Goal: Task Accomplishment & Management: Manage account settings

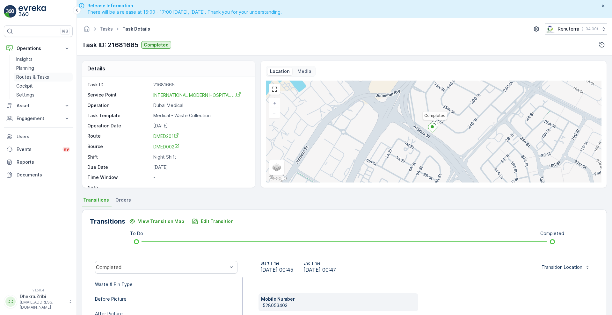
click at [29, 73] on link "Routes & Tasks" at bounding box center [43, 77] width 59 height 9
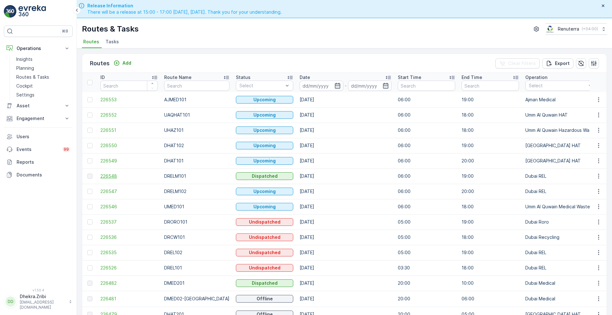
click at [113, 176] on span "226548" at bounding box center [128, 176] width 57 height 6
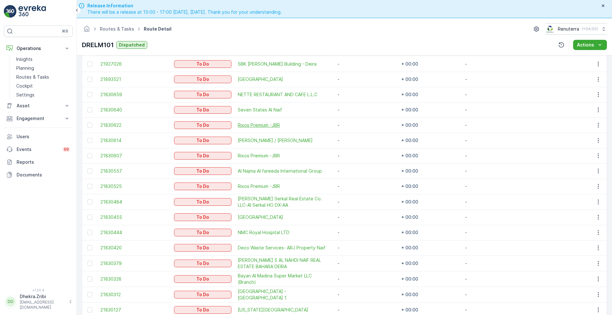
scroll to position [218, 0]
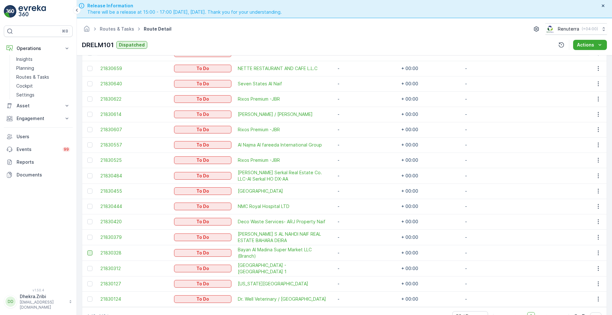
click at [88, 251] on div at bounding box center [89, 253] width 5 height 5
click at [87, 251] on input "checkbox" at bounding box center [87, 251] width 0 height 0
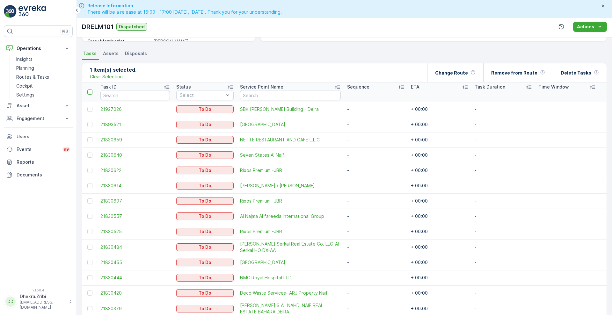
scroll to position [128, 0]
click at [450, 68] on div "Change Route" at bounding box center [455, 73] width 40 height 19
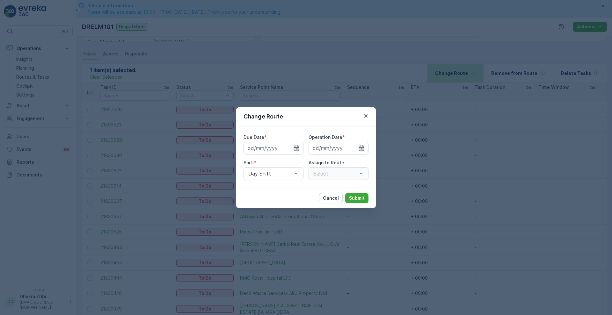
type input "[DATE]"
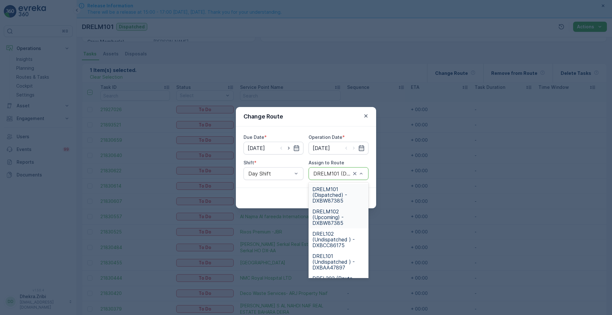
click at [325, 211] on span "DRELM102 (Upcoming) - DXBW87385" at bounding box center [338, 217] width 52 height 17
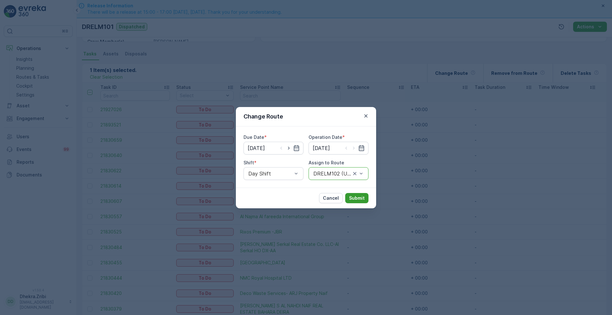
click at [358, 197] on p "Submit" at bounding box center [357, 198] width 16 height 6
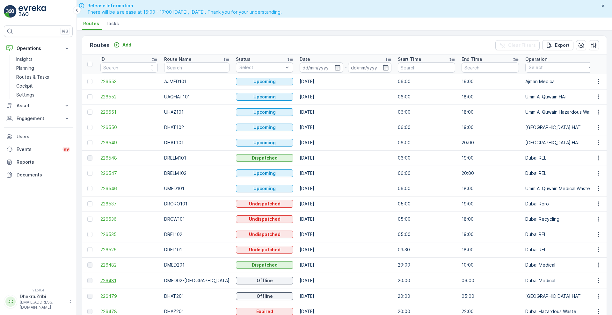
click at [104, 282] on span "226481" at bounding box center [128, 281] width 57 height 6
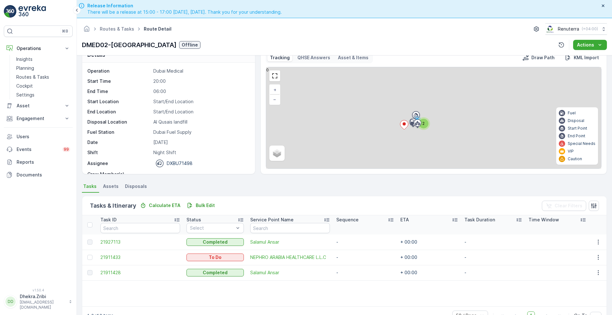
scroll to position [18, 0]
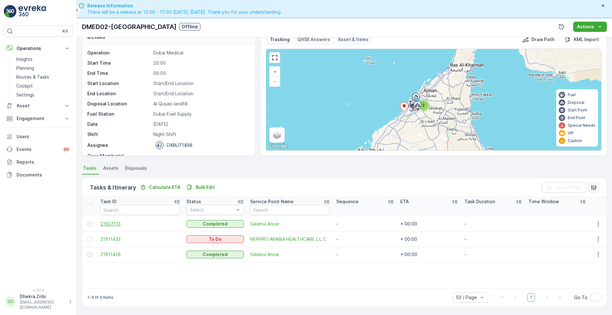
click at [113, 225] on span "21927113" at bounding box center [139, 224] width 79 height 6
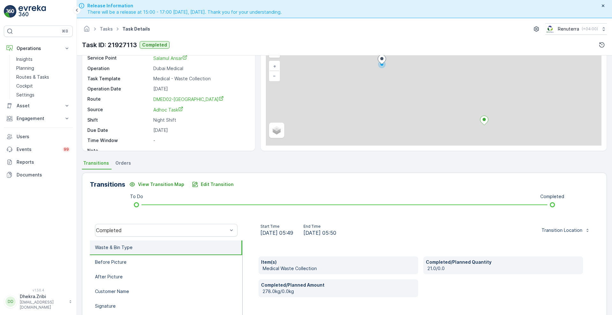
scroll to position [71, 0]
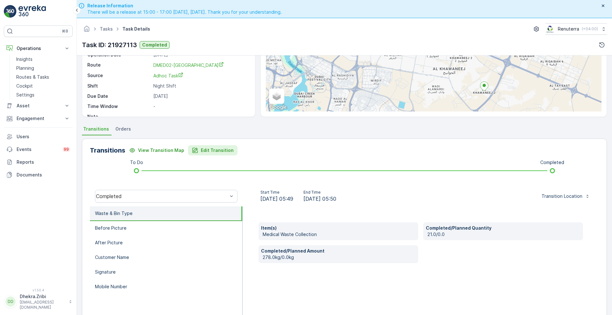
click at [212, 154] on button "Edit Transition" at bounding box center [212, 150] width 49 height 10
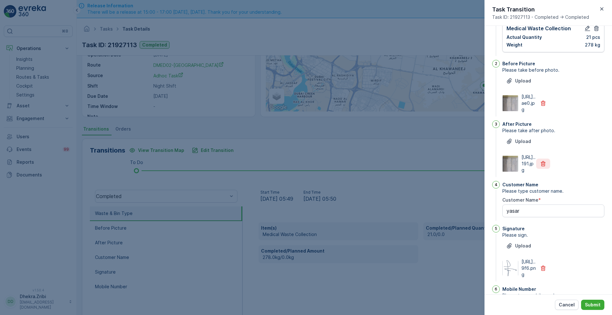
scroll to position [17, 0]
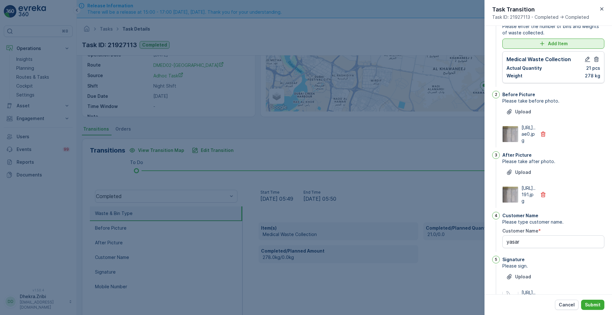
click at [565, 44] on p "Add Item" at bounding box center [558, 43] width 20 height 6
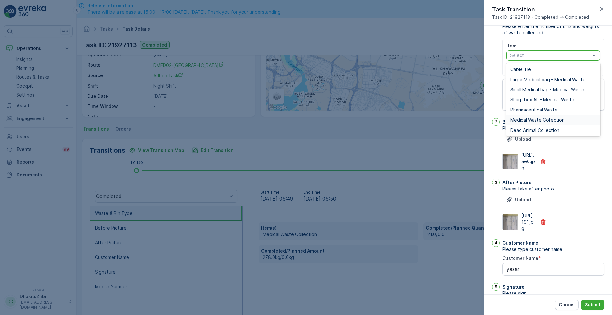
click at [551, 120] on span "Medical Waste Collection" at bounding box center [537, 120] width 54 height 5
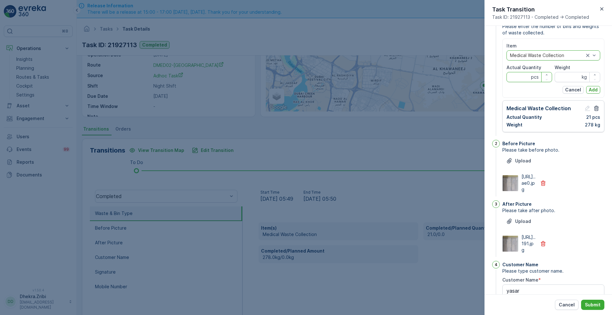
click at [528, 73] on Quantity "Actual Quantity" at bounding box center [529, 77] width 46 height 10
type Quantity "22"
click at [555, 75] on input "Weight" at bounding box center [578, 77] width 46 height 10
type input "229"
click at [591, 90] on p "Add" at bounding box center [593, 90] width 9 height 6
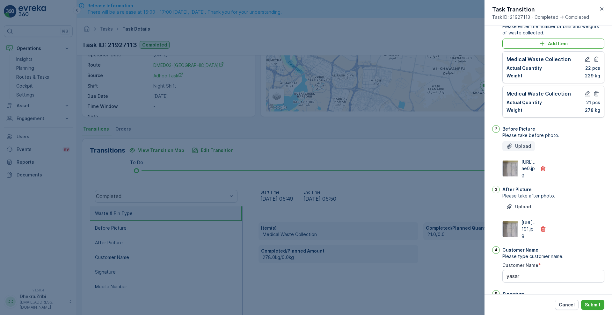
click at [526, 144] on p "Upload" at bounding box center [523, 146] width 16 height 6
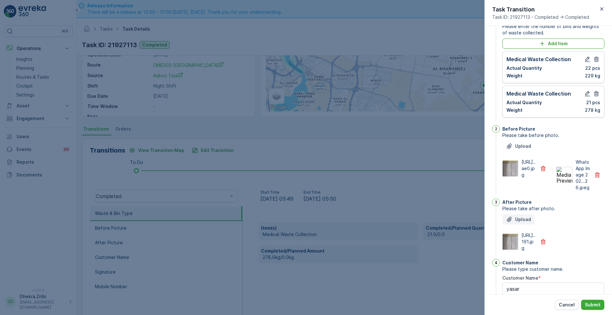
click at [525, 225] on button "Upload" at bounding box center [518, 220] width 33 height 10
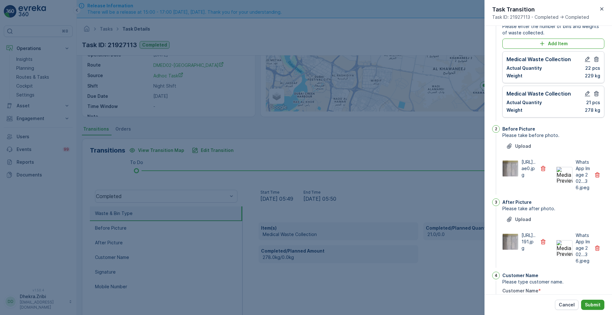
click at [594, 307] on p "Submit" at bounding box center [593, 305] width 16 height 6
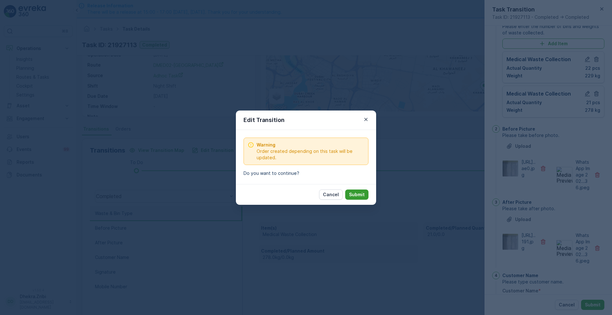
click at [360, 194] on p "Submit" at bounding box center [357, 195] width 16 height 6
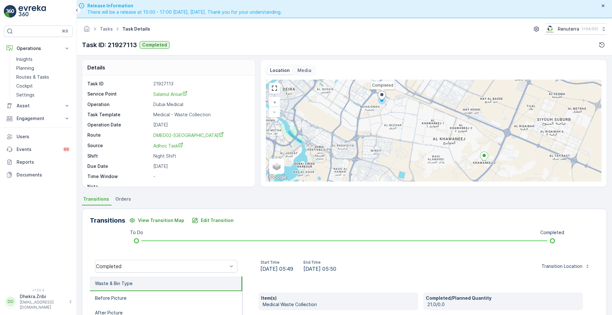
scroll to position [0, 0]
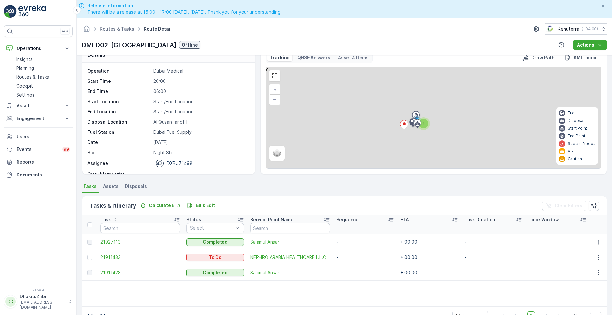
scroll to position [18, 0]
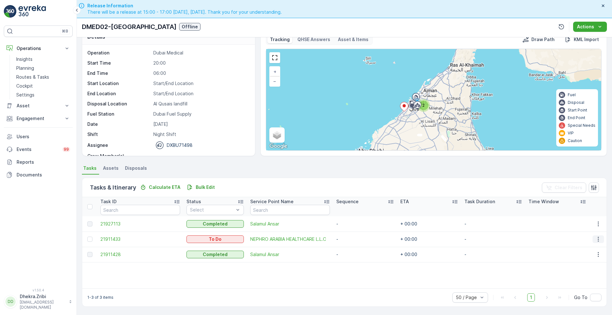
click at [595, 238] on icon "button" at bounding box center [598, 239] width 6 height 6
click at [589, 263] on div "Change Route" at bounding box center [588, 266] width 48 height 9
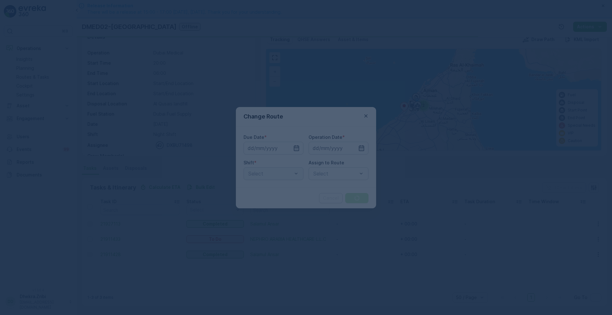
type input "[DATE]"
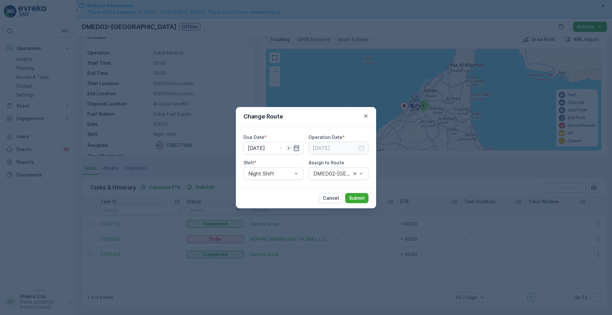
click at [289, 148] on icon "button" at bounding box center [289, 148] width 2 height 3
type input "[DATE]"
click at [289, 148] on icon "button" at bounding box center [289, 148] width 2 height 3
click at [279, 147] on icon "button" at bounding box center [281, 148] width 6 height 6
type input "[DATE]"
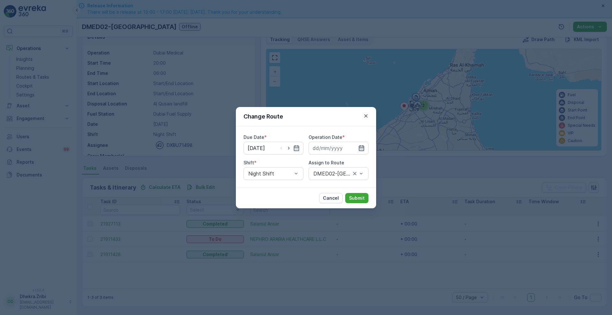
click at [360, 146] on icon "button" at bounding box center [361, 148] width 5 height 6
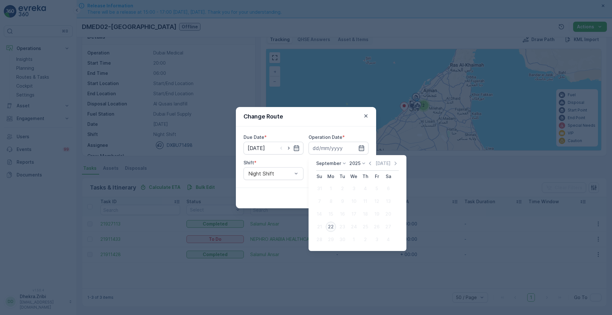
click at [330, 229] on div "22" at bounding box center [331, 227] width 10 height 10
type input "[DATE]"
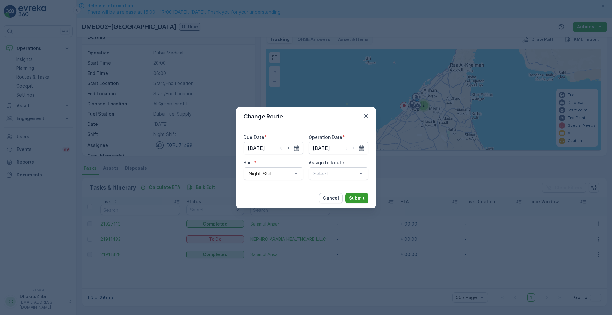
click at [357, 199] on p "Submit" at bounding box center [357, 198] width 16 height 6
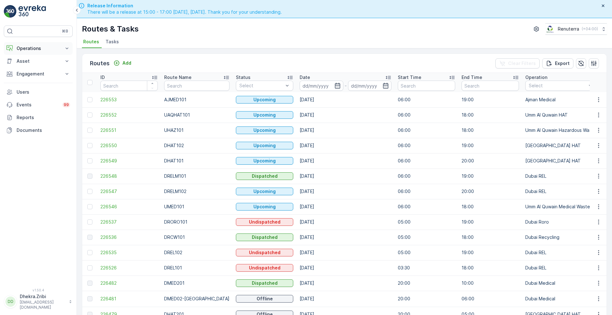
click at [45, 49] on p "Operations" at bounding box center [38, 48] width 43 height 6
click at [40, 76] on p "Routes & Tasks" at bounding box center [32, 77] width 33 height 6
click at [335, 83] on icon "button" at bounding box center [337, 86] width 5 height 6
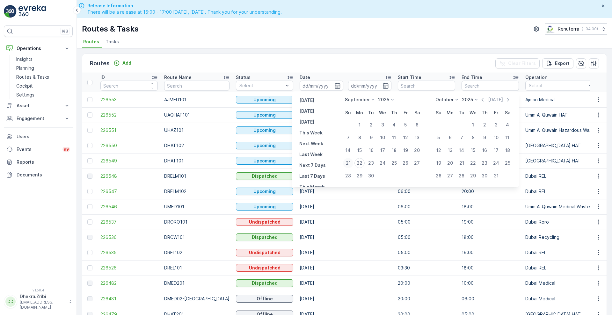
click at [347, 165] on div "21" at bounding box center [348, 163] width 10 height 10
type input "[DATE]"
click at [347, 165] on div "21" at bounding box center [348, 163] width 10 height 10
type input "[DATE]"
click at [347, 165] on div "21" at bounding box center [348, 163] width 10 height 10
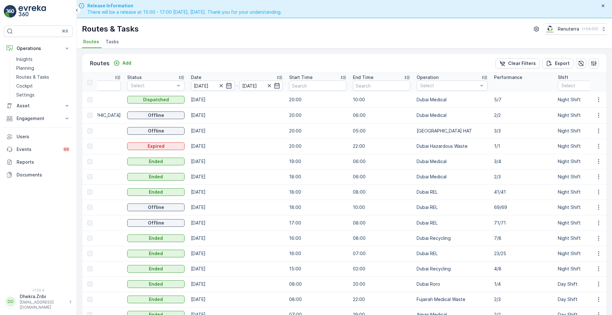
scroll to position [0, 110]
click at [567, 135] on p "Night Shift" at bounding box center [579, 132] width 24 height 6
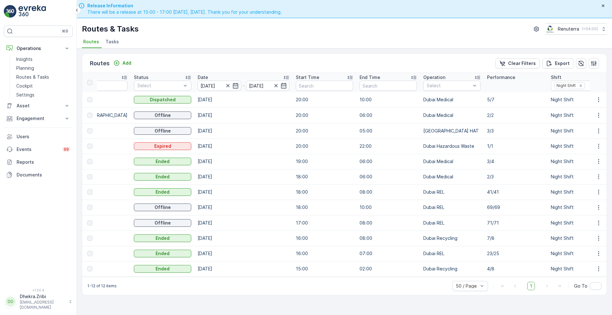
scroll to position [0, 105]
drag, startPoint x: 293, startPoint y: 276, endPoint x: 323, endPoint y: 271, distance: 30.1
click at [323, 271] on td "15:00" at bounding box center [322, 268] width 64 height 15
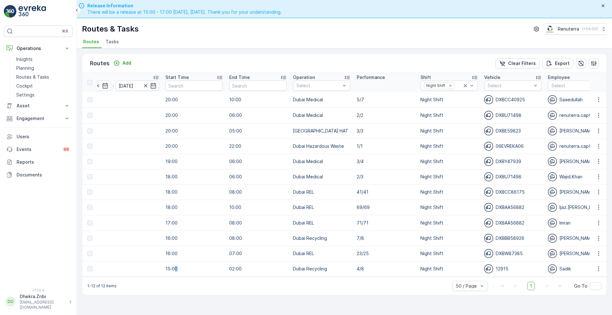
scroll to position [0, 234]
drag, startPoint x: 361, startPoint y: 166, endPoint x: 288, endPoint y: 168, distance: 73.3
click at [288, 168] on tr "226473 DMED203 Ended 21.09.2025 19:00 06:00 Dubai Medical 3/4 Night Shift DXBY4…" at bounding box center [492, 161] width 1286 height 15
click at [324, 175] on p "Dubai Medical" at bounding box center [320, 177] width 57 height 6
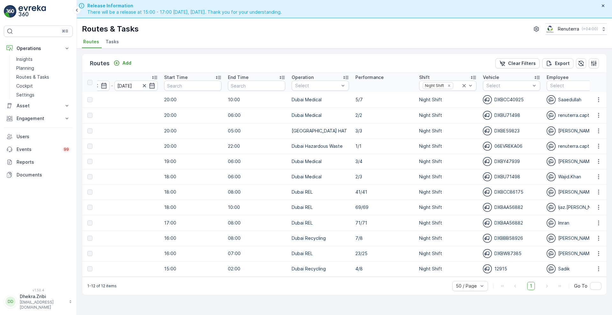
drag, startPoint x: 273, startPoint y: 276, endPoint x: 260, endPoint y: 276, distance: 12.8
click at [260, 276] on td "02:00" at bounding box center [257, 268] width 64 height 15
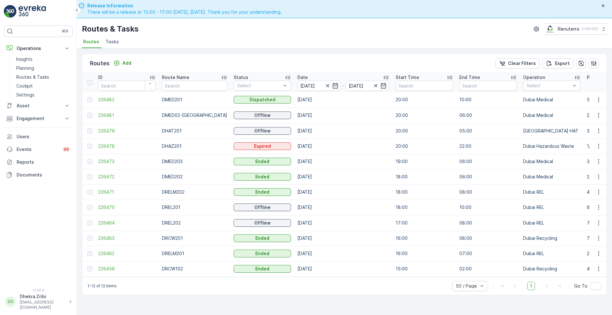
scroll to position [0, 0]
click at [111, 163] on span "226473" at bounding box center [128, 161] width 57 height 6
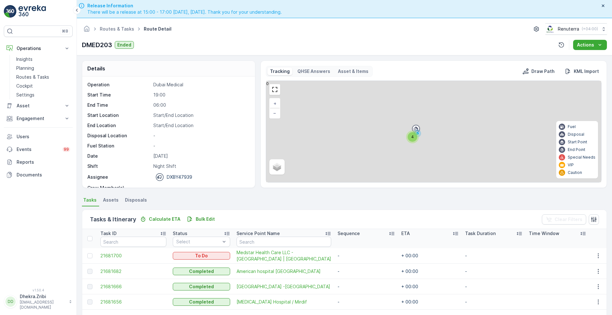
click at [183, 223] on div "Tasks & Itinerary Calculate ETA Bulk Edit" at bounding box center [153, 219] width 127 height 9
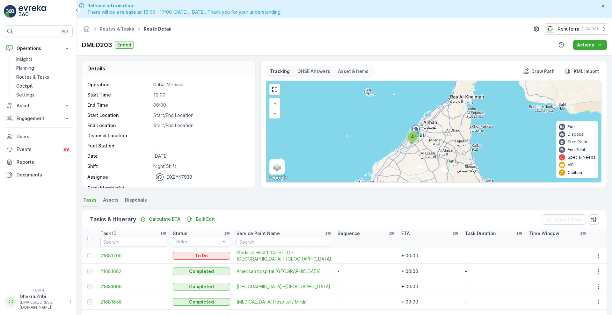
click at [103, 254] on span "21681700" at bounding box center [133, 256] width 66 height 6
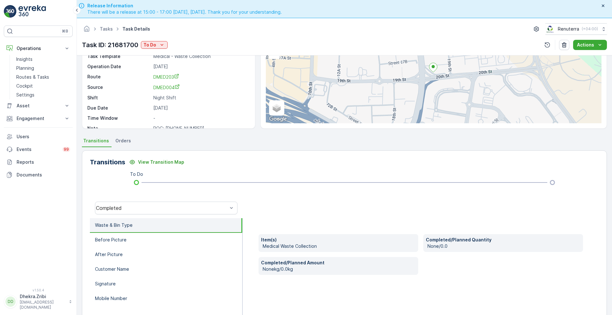
scroll to position [60, 0]
click at [158, 42] on div "To Do" at bounding box center [154, 45] width 22 height 6
click at [182, 66] on span "Completed No Waste" at bounding box center [168, 63] width 46 height 6
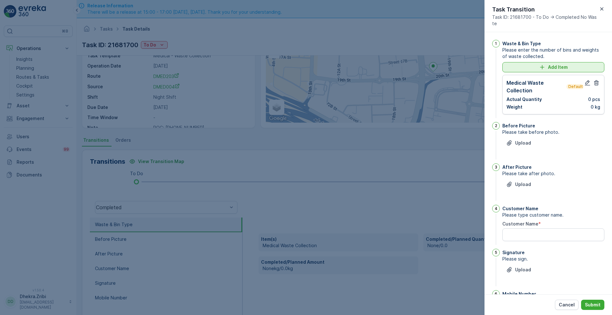
click at [572, 66] on div "Add Item" at bounding box center [553, 67] width 94 height 6
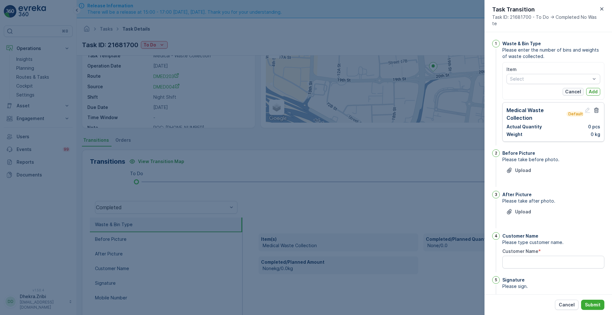
click at [578, 92] on p "Cancel" at bounding box center [573, 92] width 16 height 6
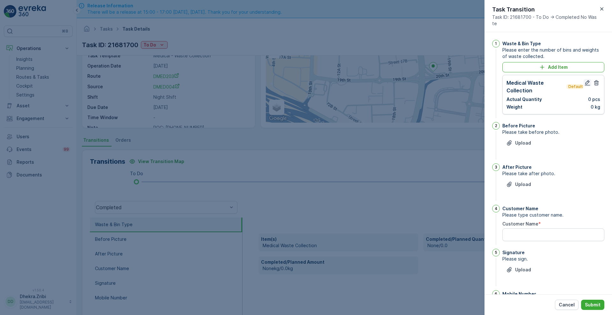
click at [585, 84] on icon "button" at bounding box center [587, 82] width 5 height 5
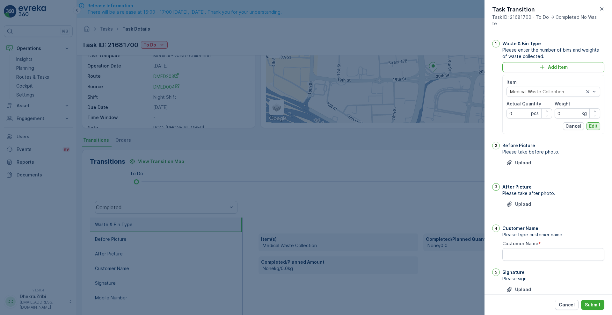
click at [592, 124] on p "Edit" at bounding box center [593, 126] width 9 height 6
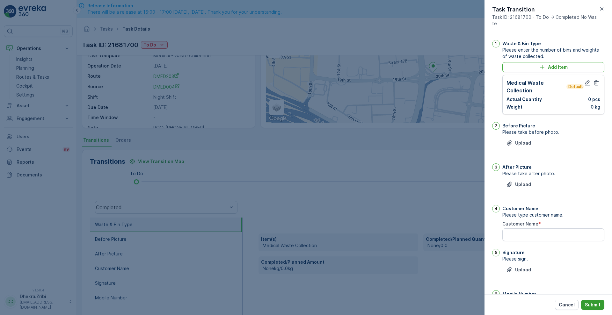
click at [588, 301] on button "Submit" at bounding box center [592, 305] width 23 height 10
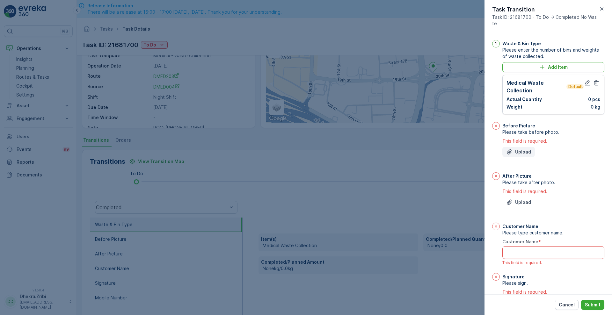
click at [521, 151] on p "Upload" at bounding box center [523, 152] width 16 height 6
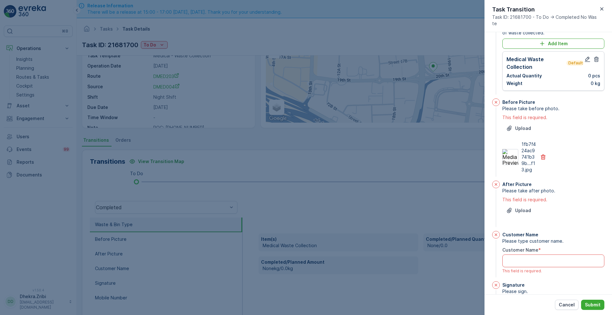
scroll to position [24, 0]
click at [520, 211] on p "Upload" at bounding box center [523, 210] width 16 height 6
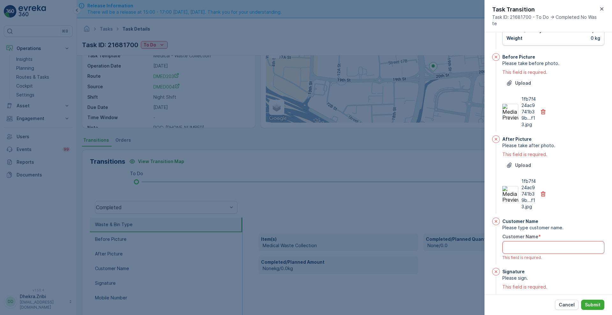
click at [545, 245] on Name "Customer Name" at bounding box center [553, 247] width 102 height 13
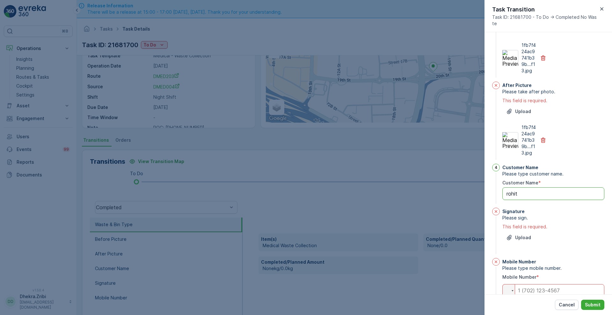
scroll to position [123, 0]
type Name "rohit"
click at [546, 291] on input "tel" at bounding box center [553, 290] width 102 height 13
paste input "0545535204"
type input "0545535204"
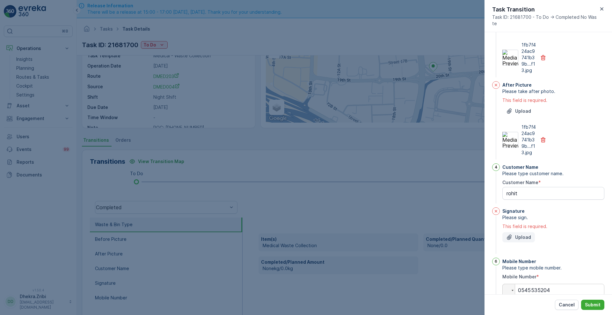
click at [525, 242] on button "Upload" at bounding box center [518, 237] width 33 height 10
click at [586, 305] on p "Submit" at bounding box center [593, 305] width 16 height 6
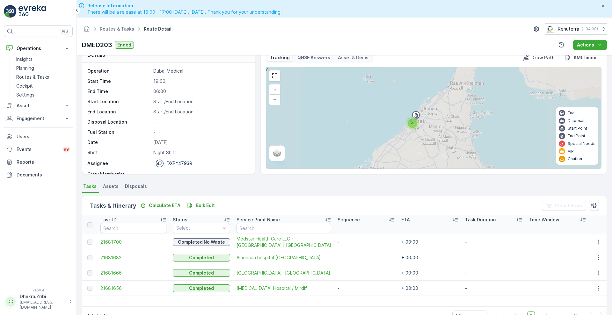
scroll to position [16, 0]
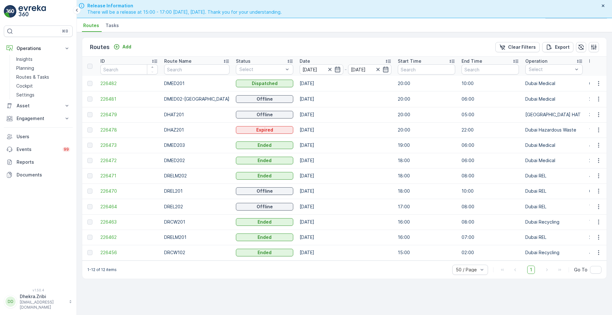
click at [322, 249] on td "[DATE]" at bounding box center [345, 252] width 98 height 15
drag, startPoint x: 99, startPoint y: 165, endPoint x: 107, endPoint y: 162, distance: 8.9
click at [107, 162] on td "226472" at bounding box center [129, 160] width 64 height 15
click at [107, 162] on span "226472" at bounding box center [128, 160] width 57 height 6
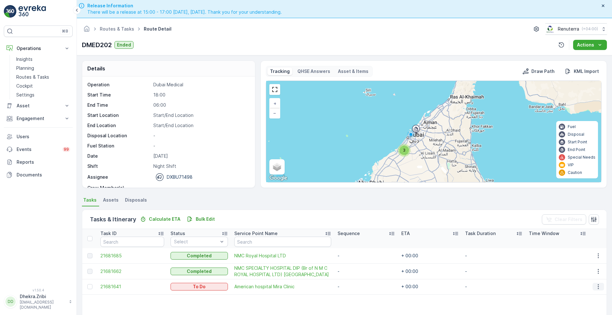
click at [601, 288] on button "button" at bounding box center [598, 287] width 11 height 8
click at [588, 261] on div "Remove from Route" at bounding box center [588, 265] width 48 height 9
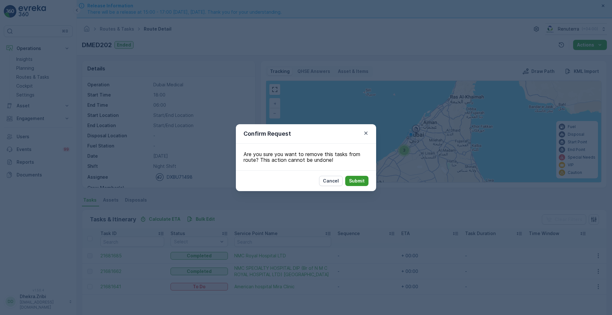
click at [354, 180] on p "Submit" at bounding box center [357, 181] width 16 height 6
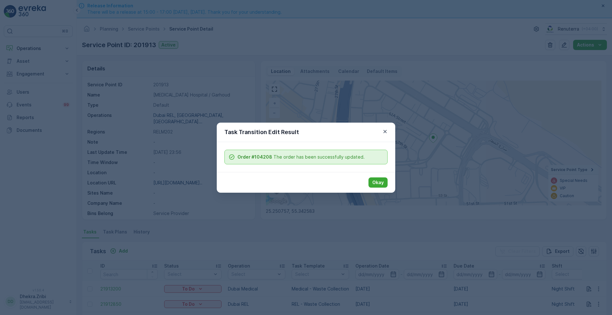
scroll to position [18, 0]
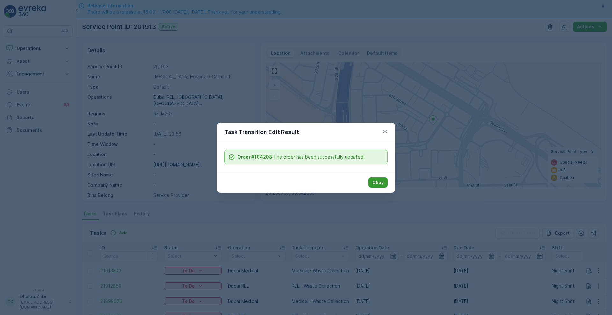
click at [372, 187] on button "Okay" at bounding box center [377, 183] width 19 height 10
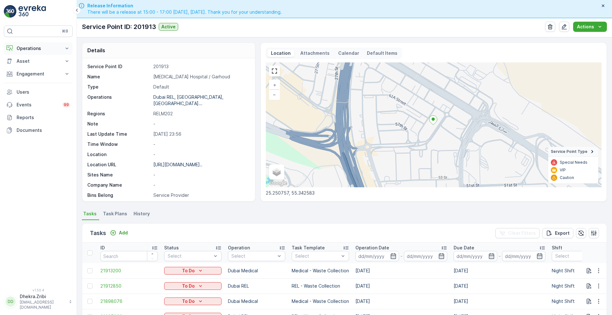
click at [27, 42] on button "Operations" at bounding box center [38, 48] width 69 height 13
click at [28, 70] on p "Planning" at bounding box center [25, 68] width 18 height 6
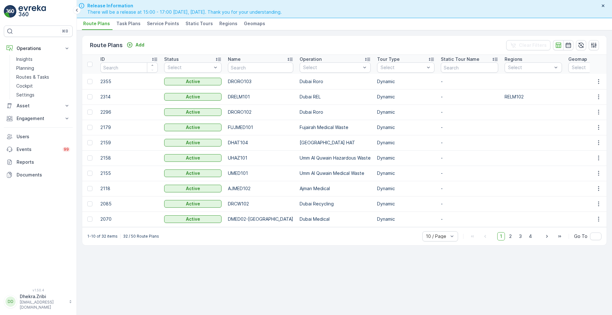
click at [170, 29] on li "Service Points" at bounding box center [164, 24] width 36 height 11
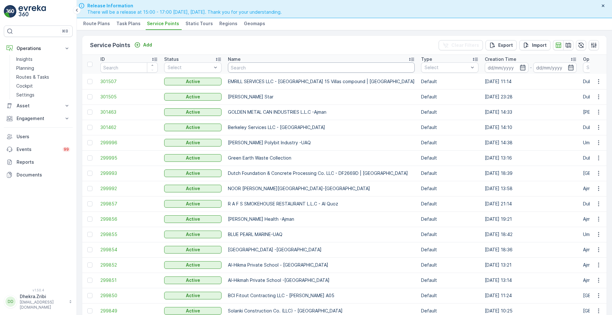
click at [252, 65] on input "text" at bounding box center [321, 67] width 187 height 10
type input "meds"
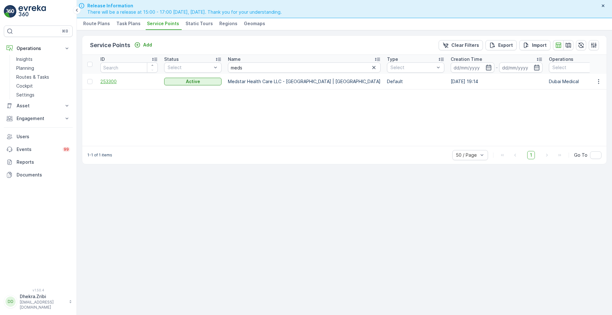
click at [118, 80] on span "253300" at bounding box center [128, 81] width 57 height 6
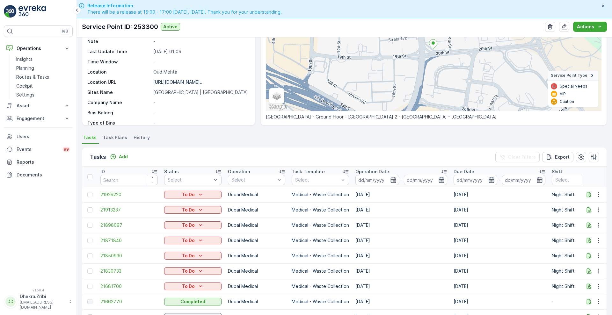
scroll to position [101, 0]
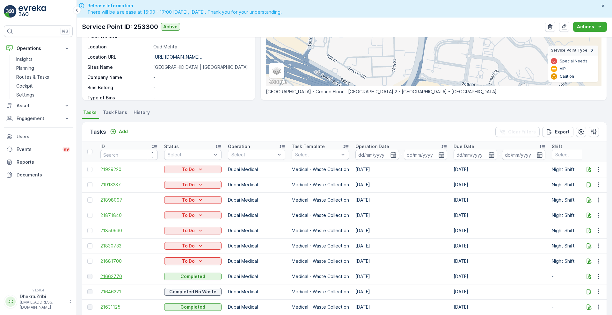
click at [109, 276] on span "21662770" at bounding box center [128, 276] width 57 height 6
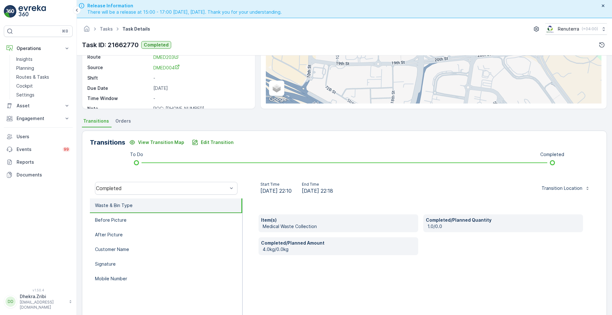
scroll to position [87, 0]
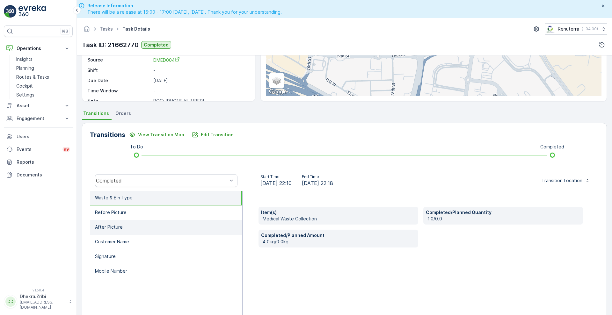
click at [112, 233] on li "After Picture" at bounding box center [166, 227] width 152 height 15
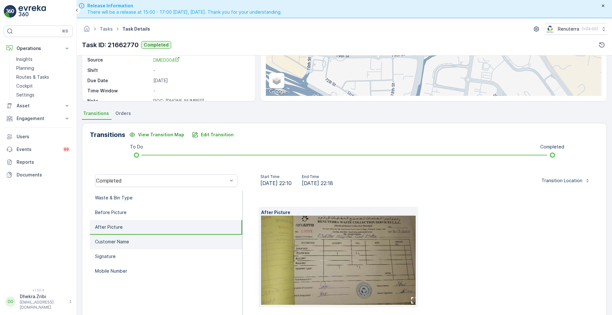
click at [113, 237] on li "Customer Name" at bounding box center [166, 242] width 152 height 15
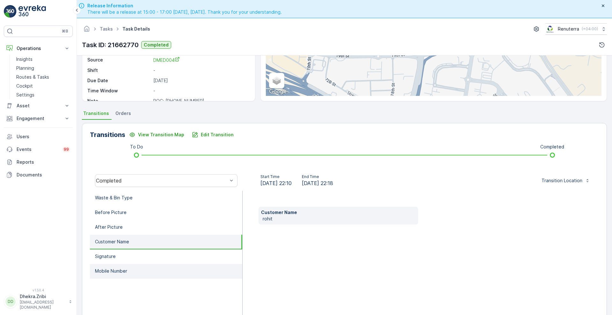
click at [157, 279] on li "Mobile Number" at bounding box center [166, 271] width 152 height 15
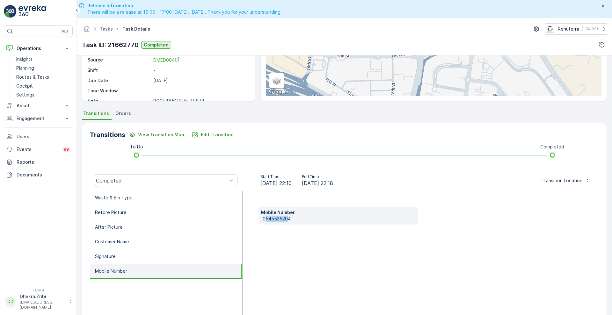
drag, startPoint x: 264, startPoint y: 216, endPoint x: 288, endPoint y: 221, distance: 24.7
click at [288, 221] on p "0545535204" at bounding box center [339, 219] width 153 height 6
click at [289, 222] on div "Mobile Number 0545535204" at bounding box center [338, 216] width 160 height 18
drag, startPoint x: 259, startPoint y: 215, endPoint x: 300, endPoint y: 220, distance: 41.1
click at [300, 220] on div "Mobile Number 0545535204" at bounding box center [338, 216] width 160 height 18
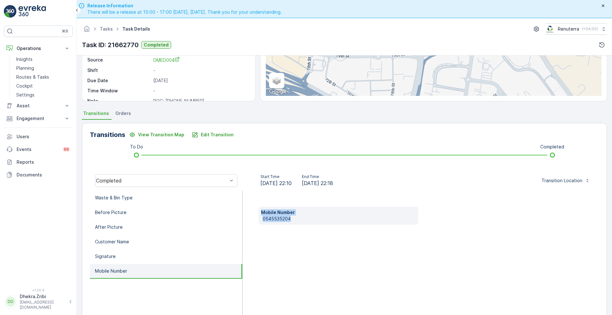
click at [300, 220] on p "0545535204" at bounding box center [339, 219] width 153 height 6
click at [264, 223] on div "Mobile Number 0545535204" at bounding box center [338, 216] width 160 height 18
drag, startPoint x: 261, startPoint y: 216, endPoint x: 310, endPoint y: 223, distance: 50.3
click at [310, 223] on div "Mobile Number 0545535204" at bounding box center [338, 216] width 160 height 18
copy p "0545535204"
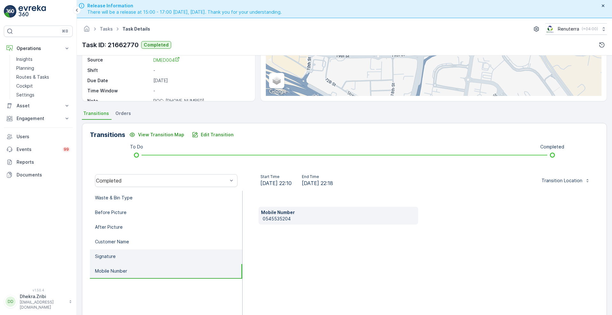
click at [159, 259] on li "Signature" at bounding box center [166, 257] width 152 height 15
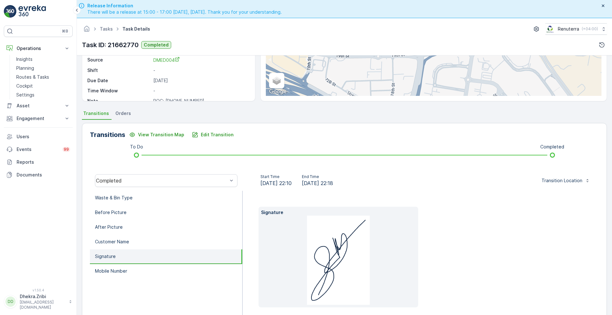
click at [328, 255] on img at bounding box center [338, 260] width 63 height 89
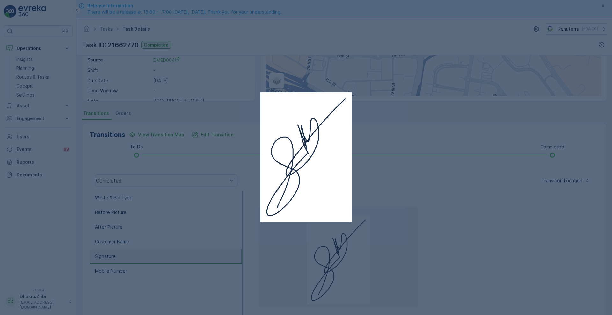
click at [397, 217] on div at bounding box center [306, 157] width 612 height 315
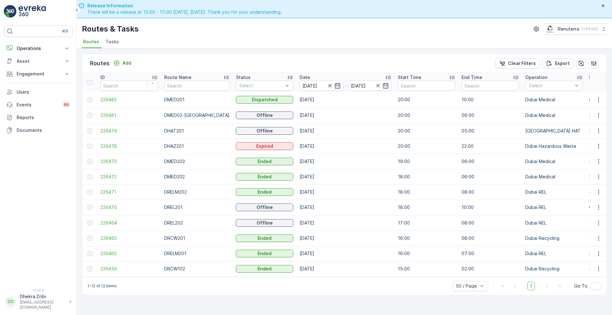
click at [403, 246] on td "16:00" at bounding box center [427, 253] width 64 height 15
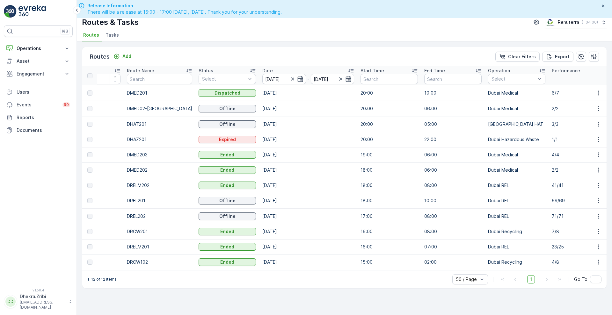
scroll to position [0, 40]
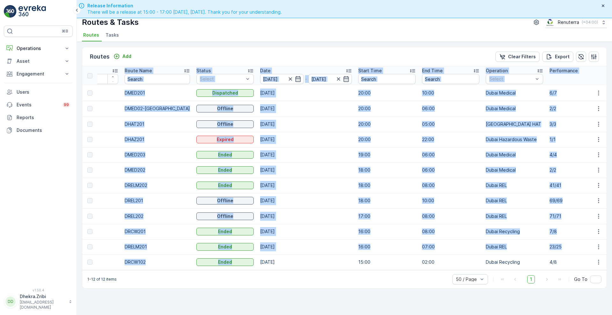
drag, startPoint x: 223, startPoint y: 269, endPoint x: 214, endPoint y: 271, distance: 9.1
click at [214, 270] on div "ID Route Name Status Select Date 21.09.2025 - 21.09.2025 Start Time End Time Op…" at bounding box center [344, 168] width 524 height 204
click at [376, 224] on td "16:00" at bounding box center [387, 231] width 64 height 15
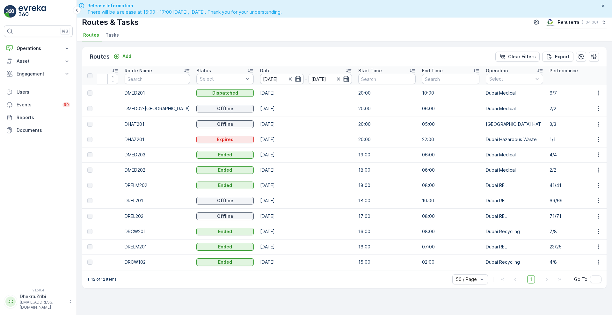
scroll to position [0, 0]
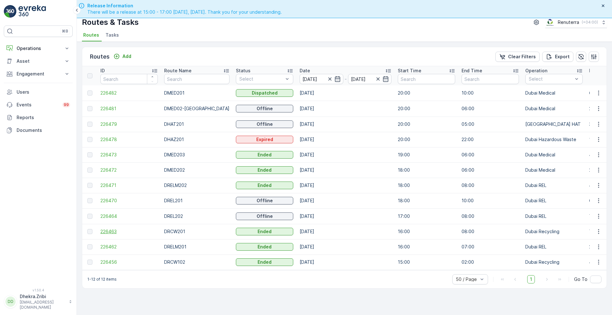
click at [107, 231] on span "226463" at bounding box center [128, 232] width 57 height 6
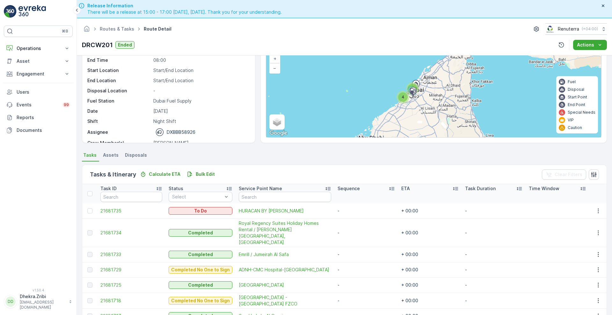
scroll to position [48, 0]
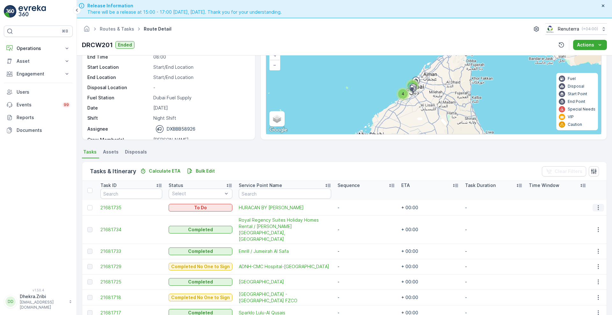
click at [596, 204] on button "button" at bounding box center [598, 208] width 11 height 8
click at [586, 234] on span "Change Route" at bounding box center [582, 235] width 31 height 6
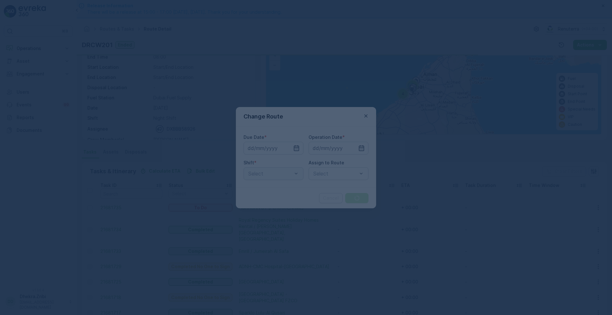
type input "[DATE]"
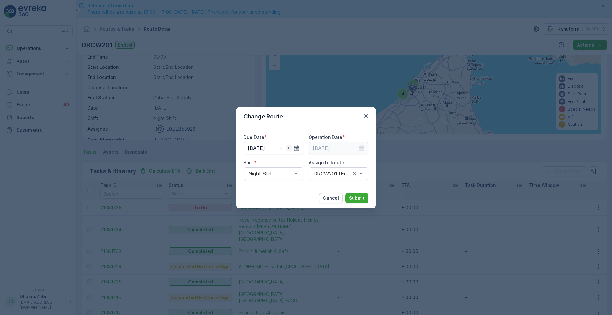
click at [288, 149] on icon "button" at bounding box center [289, 148] width 6 height 6
type input "[DATE]"
click at [360, 147] on icon "button" at bounding box center [361, 148] width 6 height 6
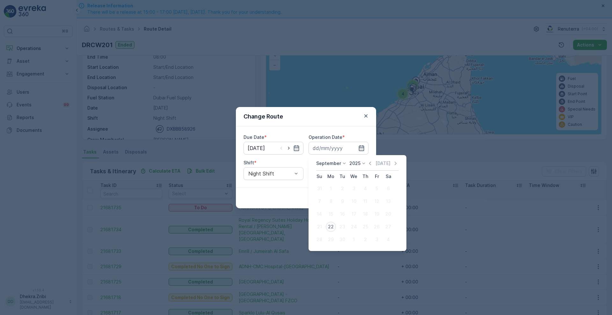
click at [332, 226] on div "22" at bounding box center [331, 227] width 10 height 10
type input "[DATE]"
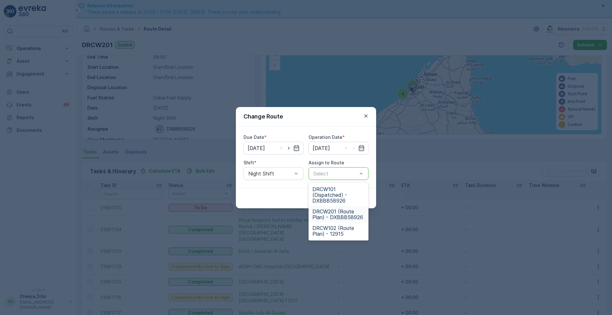
click at [338, 215] on span "DRCW201 (Route Plan) - DXBBB58926" at bounding box center [338, 214] width 52 height 11
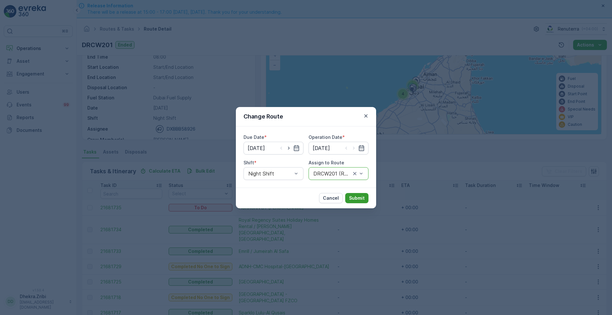
click at [360, 195] on p "Submit" at bounding box center [357, 198] width 16 height 6
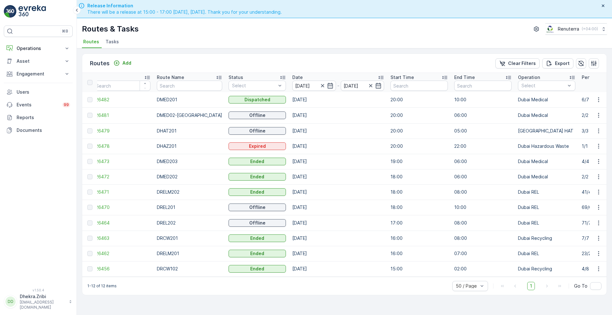
scroll to position [0, 8]
click at [109, 254] on span "226462" at bounding box center [121, 254] width 57 height 6
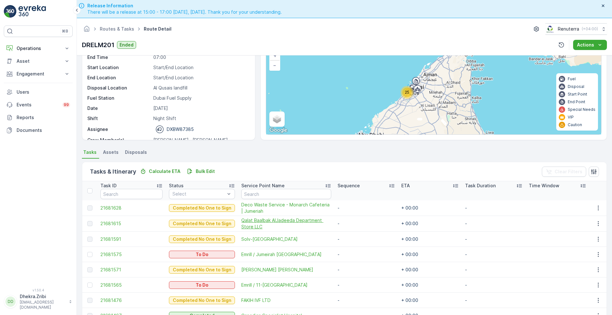
scroll to position [57, 0]
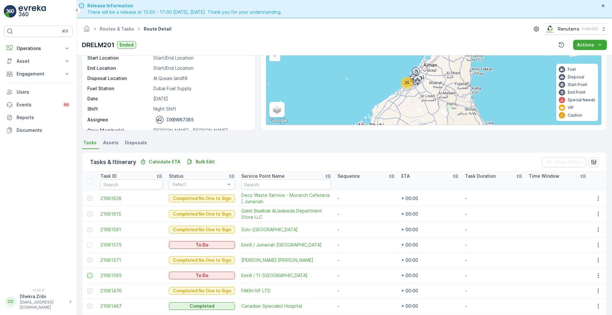
click at [91, 276] on div at bounding box center [89, 275] width 5 height 5
click at [87, 273] on input "checkbox" at bounding box center [87, 273] width 0 height 0
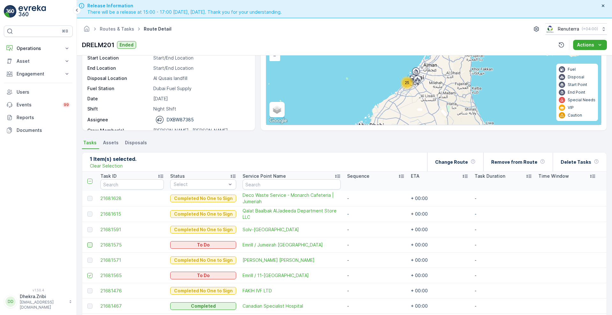
click at [91, 244] on div at bounding box center [89, 245] width 5 height 5
click at [87, 243] on input "checkbox" at bounding box center [87, 243] width 0 height 0
click at [453, 164] on p "Change Route" at bounding box center [451, 162] width 33 height 6
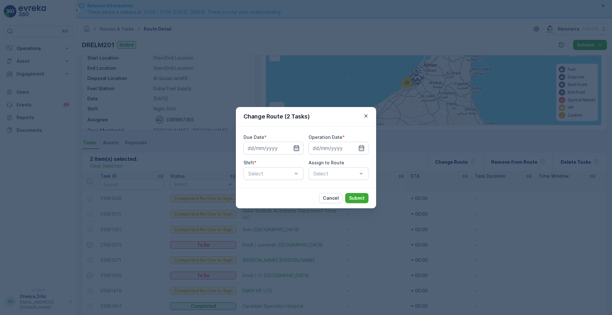
click at [299, 148] on icon "button" at bounding box center [296, 148] width 6 height 6
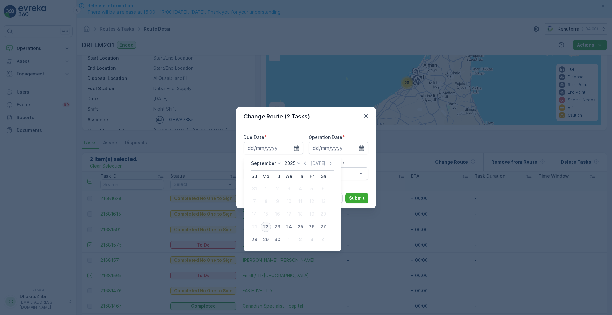
click at [266, 225] on div "22" at bounding box center [266, 227] width 10 height 10
type input "[DATE]"
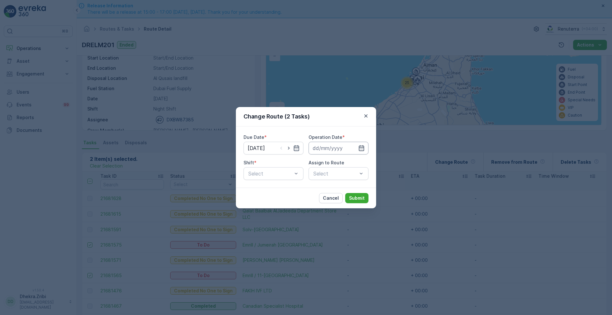
click at [358, 148] on input at bounding box center [339, 148] width 60 height 13
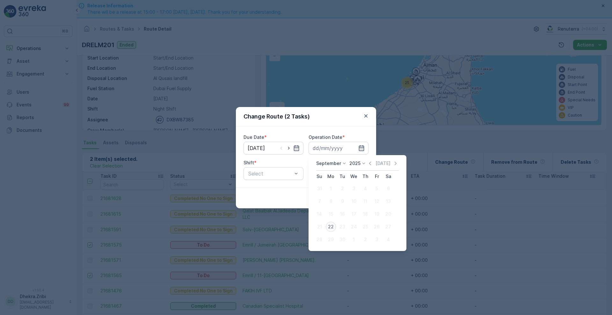
click at [329, 226] on div "22" at bounding box center [331, 227] width 10 height 10
type input "[DATE]"
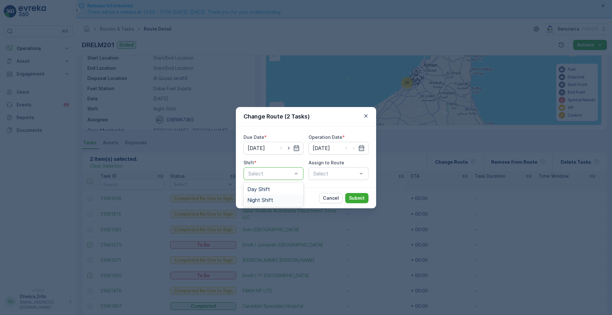
click at [272, 196] on div "Night Shift" at bounding box center [274, 200] width 60 height 11
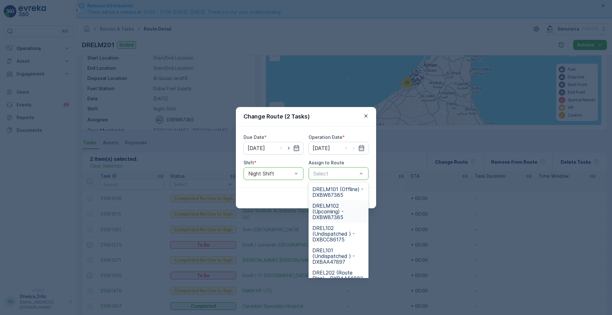
click at [332, 208] on span "DRELM102 (Upcoming) - DXBW87385" at bounding box center [338, 211] width 52 height 17
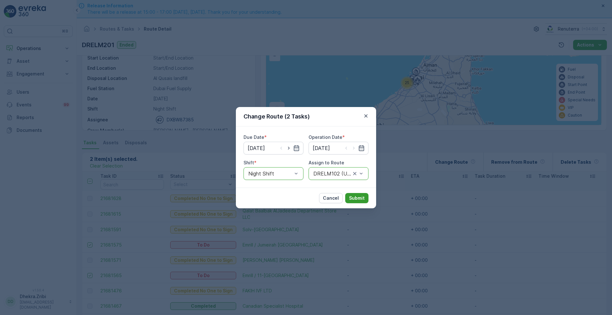
click at [358, 199] on p "Submit" at bounding box center [357, 198] width 16 height 6
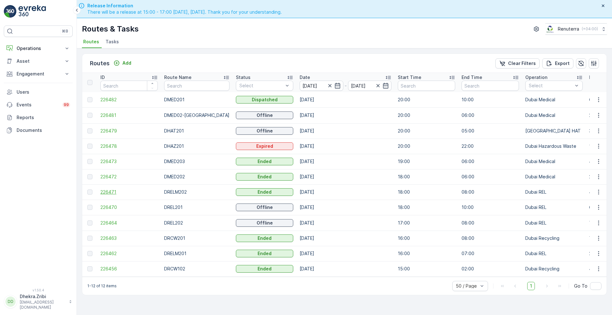
click at [116, 193] on span "226471" at bounding box center [128, 192] width 57 height 6
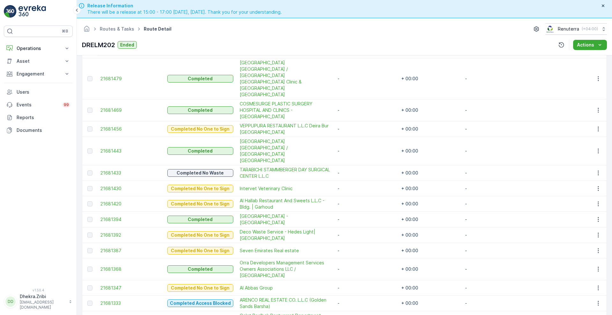
scroll to position [477, 0]
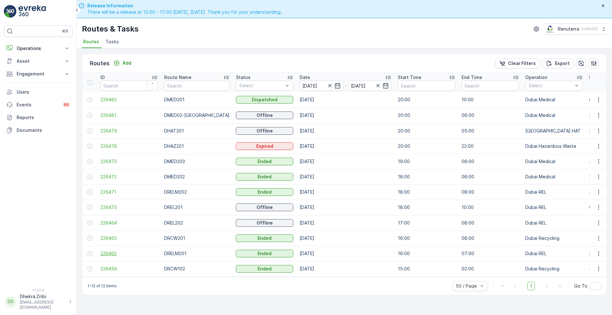
click at [106, 253] on span "226462" at bounding box center [128, 254] width 57 height 6
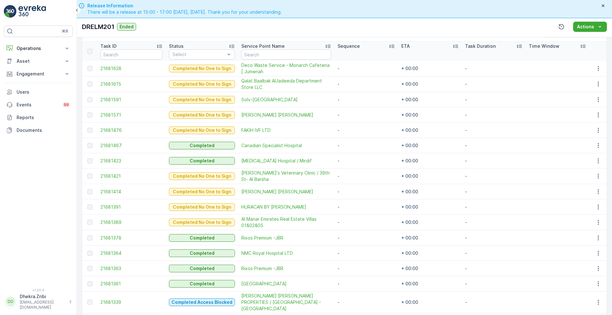
scroll to position [168, 0]
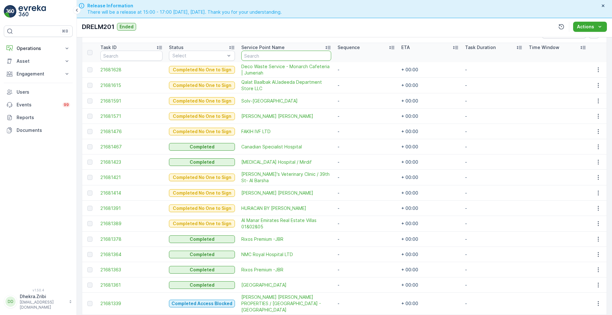
click at [262, 55] on input "text" at bounding box center [286, 56] width 90 height 10
type input "smil"
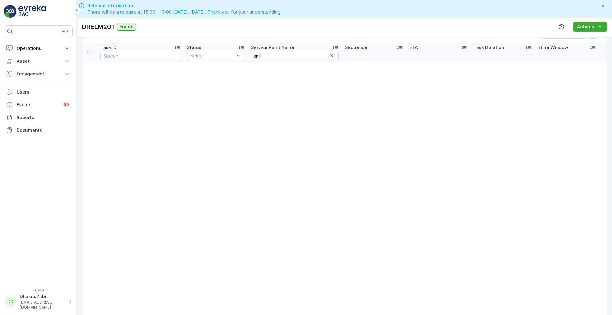
click at [329, 57] on icon "button" at bounding box center [332, 56] width 6 height 6
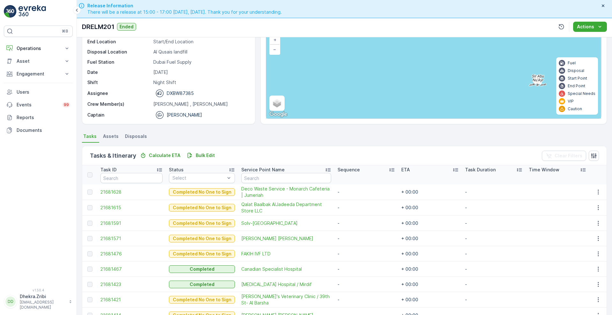
scroll to position [27, 0]
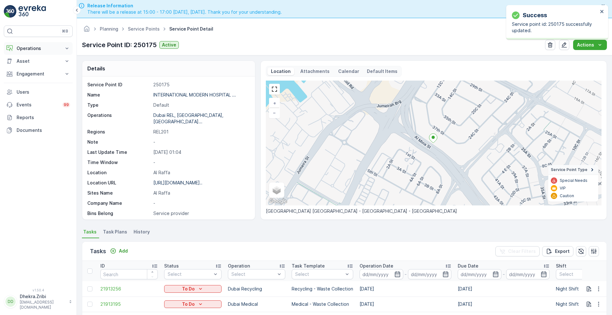
scroll to position [18, 0]
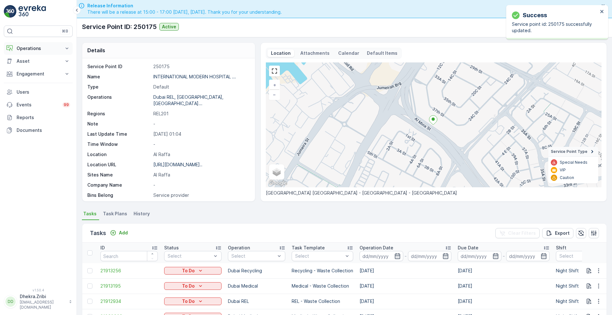
click at [14, 43] on button "Operations" at bounding box center [38, 48] width 69 height 13
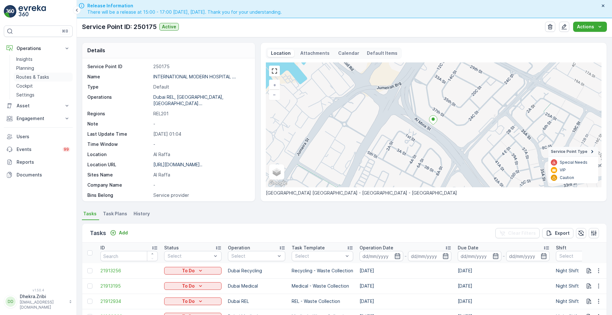
click at [30, 76] on p "Routes & Tasks" at bounding box center [32, 77] width 33 height 6
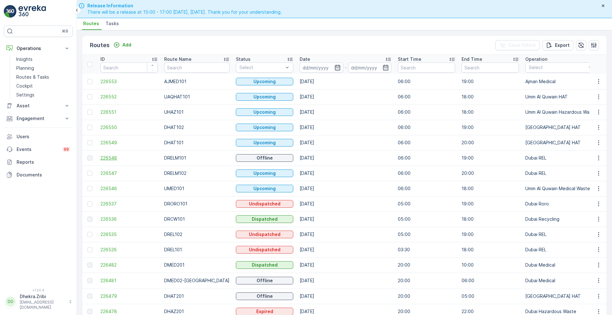
click at [112, 160] on span "226548" at bounding box center [128, 158] width 57 height 6
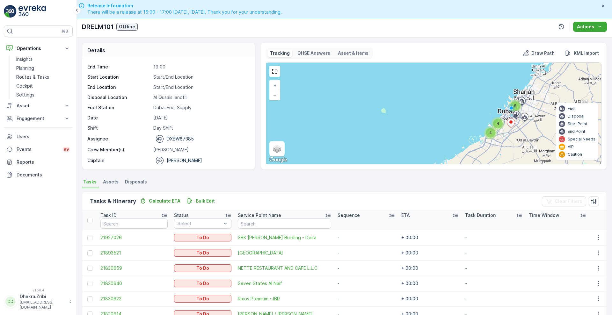
scroll to position [4, 0]
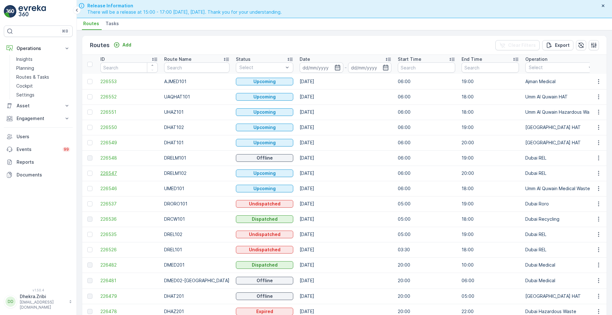
click at [112, 173] on span "226547" at bounding box center [128, 173] width 57 height 6
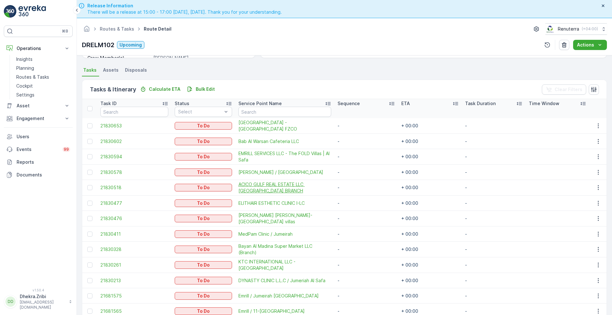
scroll to position [142, 0]
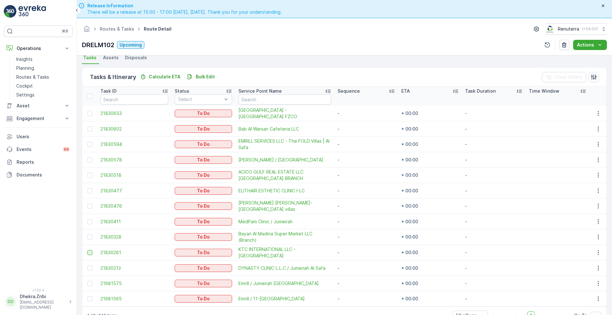
click at [91, 253] on div at bounding box center [89, 252] width 5 height 5
click at [87, 250] on input "checkbox" at bounding box center [87, 250] width 0 height 0
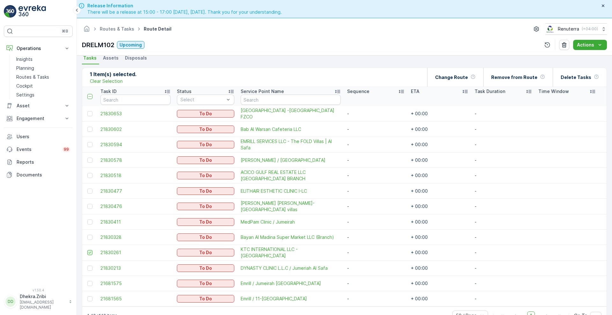
scroll to position [142, 0]
click at [472, 72] on div "Change Route" at bounding box center [455, 77] width 40 height 19
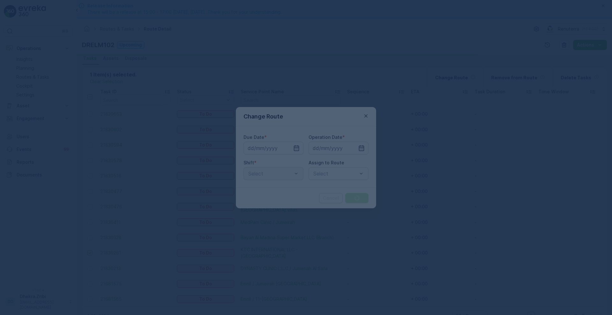
type input "[DATE]"
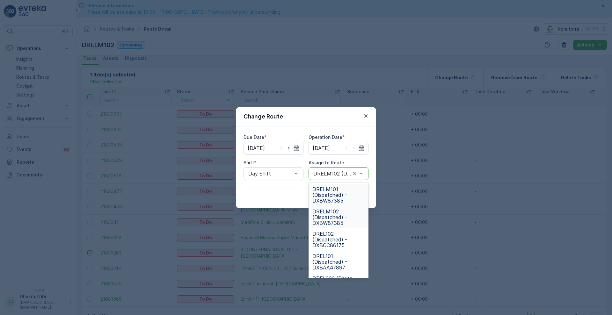
click at [334, 197] on span "DRELM101 (Dispatched) - DXBW87385" at bounding box center [338, 194] width 52 height 17
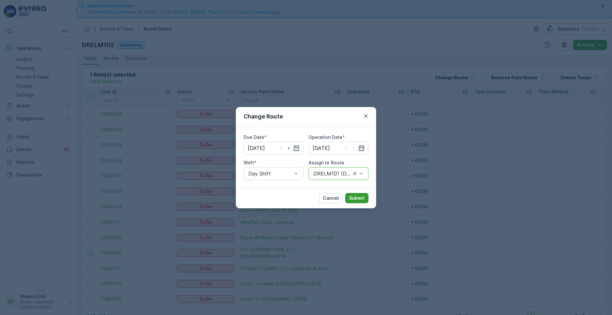
click at [356, 196] on p "Submit" at bounding box center [357, 198] width 16 height 6
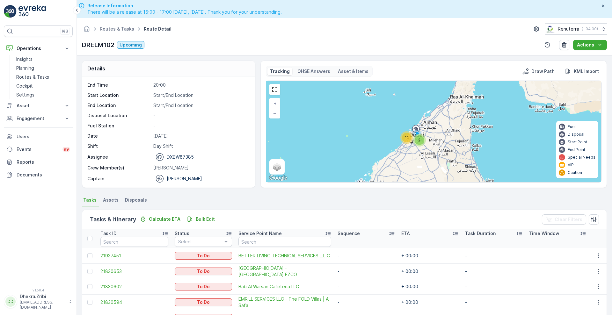
scroll to position [20, 0]
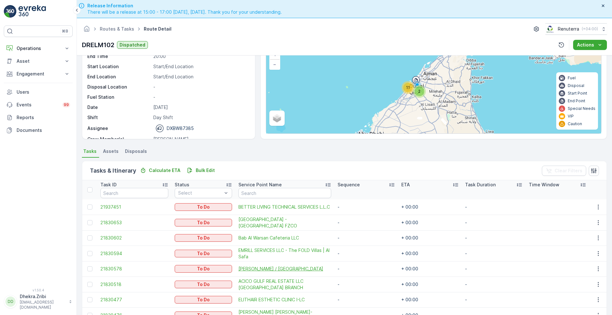
scroll to position [49, 0]
click at [272, 204] on span "BETTER LIVING TECHNICAL SERVICES L.L.C" at bounding box center [284, 207] width 93 height 6
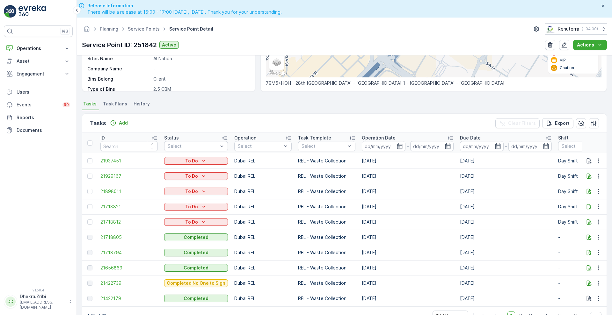
scroll to position [18, 0]
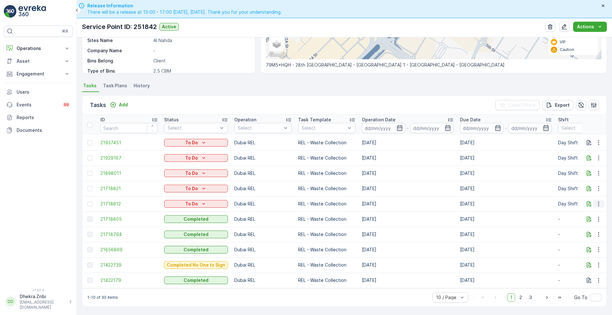
click at [596, 203] on icon "button" at bounding box center [598, 204] width 6 height 6
click at [585, 229] on span "Change Route" at bounding box center [582, 228] width 31 height 6
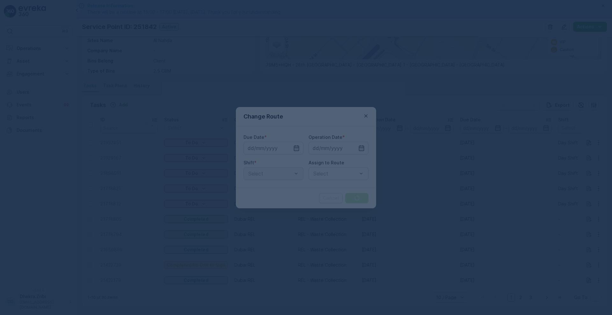
type input "[DATE]"
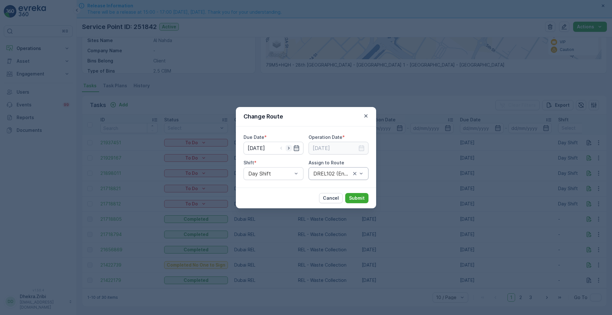
click at [289, 147] on icon "button" at bounding box center [289, 148] width 2 height 3
type input "[DATE]"
click at [360, 148] on icon "button" at bounding box center [361, 148] width 6 height 6
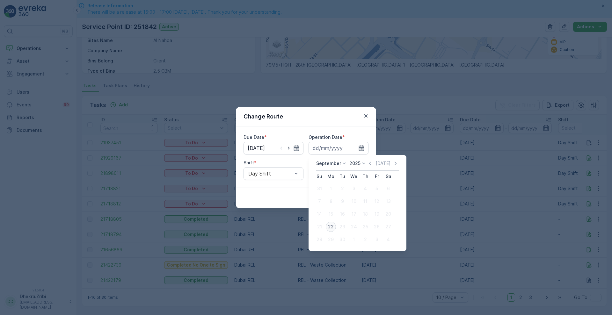
click at [332, 223] on div "22" at bounding box center [331, 227] width 10 height 10
type input "[DATE]"
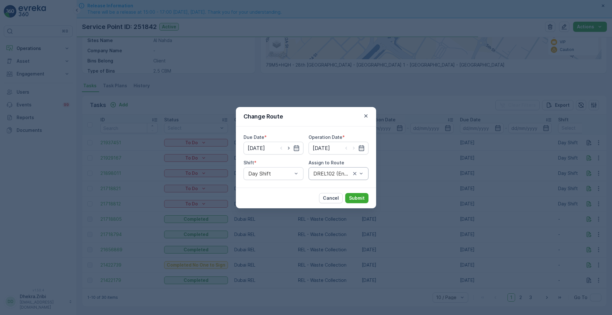
click at [338, 169] on div "DREL102 (Ended) - DXBCC86175" at bounding box center [339, 173] width 60 height 13
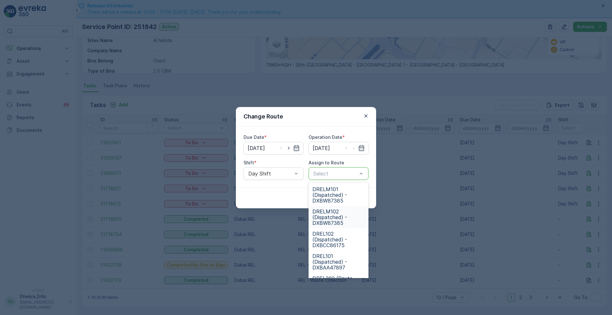
click at [330, 217] on span "DRELM102 (Dispatched) - DXBW87385" at bounding box center [338, 217] width 52 height 17
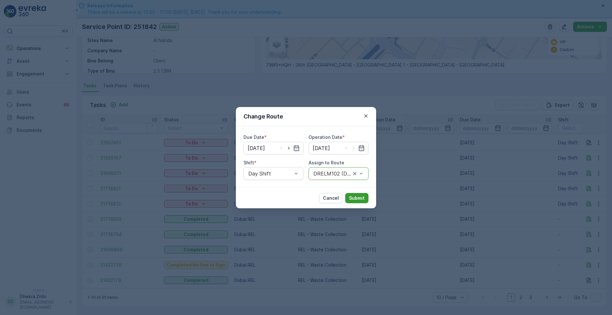
click at [367, 195] on button "Submit" at bounding box center [356, 198] width 23 height 10
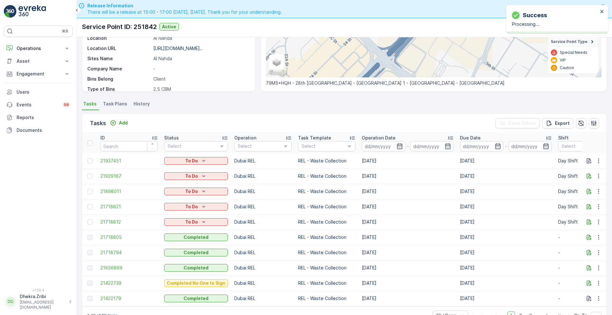
scroll to position [131, 0]
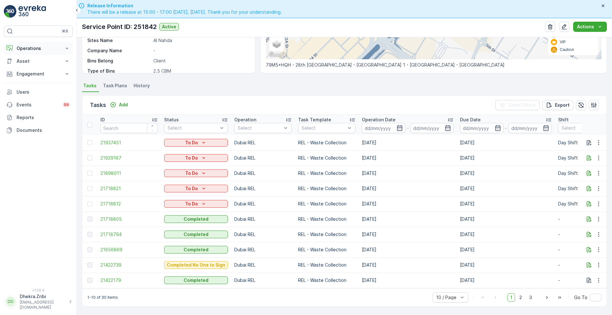
click at [46, 48] on p "Operations" at bounding box center [38, 48] width 43 height 6
click at [39, 66] on link "Planning" at bounding box center [43, 68] width 59 height 9
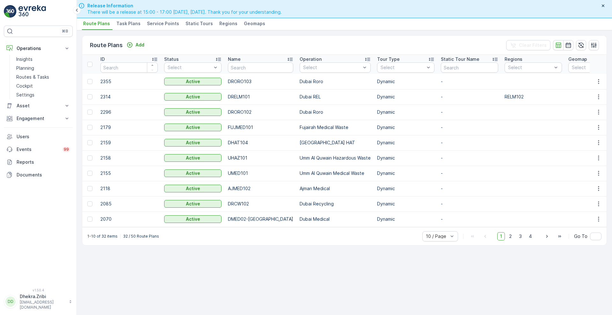
click at [164, 27] on li "Service Points" at bounding box center [164, 24] width 36 height 11
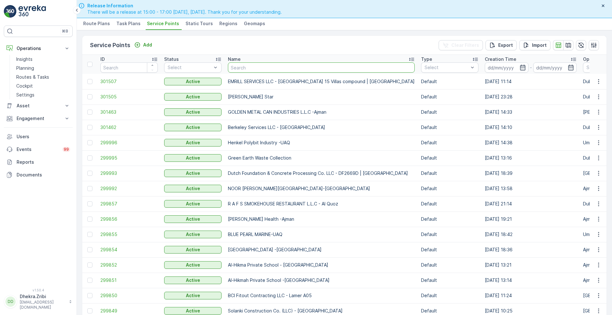
click at [263, 67] on input "text" at bounding box center [321, 67] width 187 height 10
type input "smile"
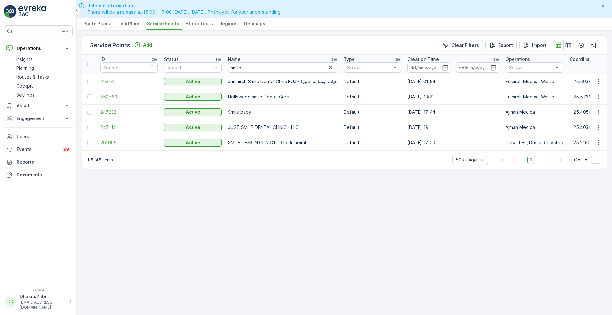
click at [109, 143] on span "201906" at bounding box center [128, 143] width 57 height 6
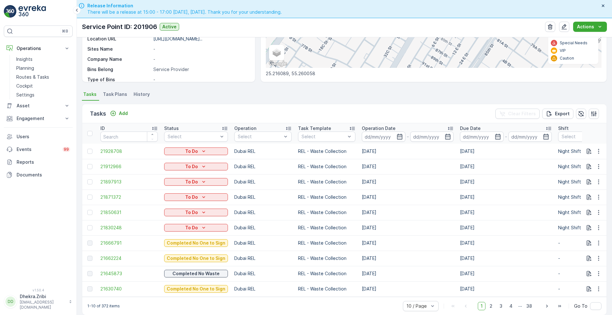
scroll to position [119, 0]
click at [34, 65] on p "Planning" at bounding box center [25, 68] width 18 height 6
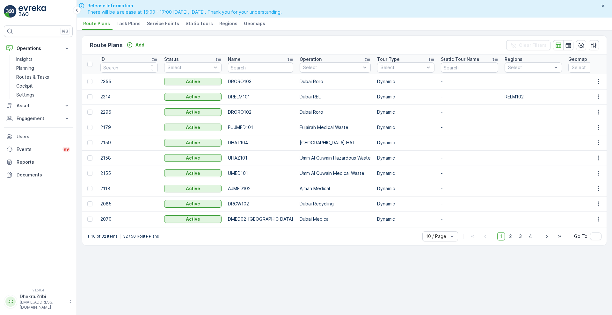
click at [156, 27] on li "Service Points" at bounding box center [164, 24] width 36 height 11
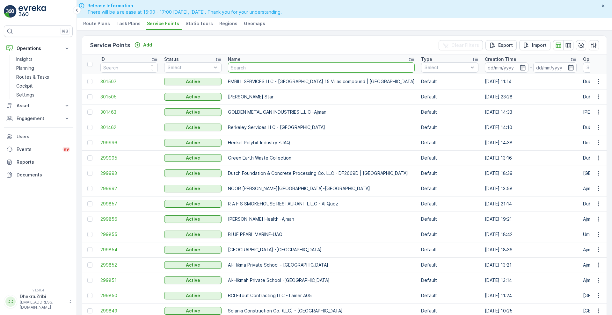
click at [244, 68] on input "text" at bounding box center [321, 67] width 187 height 10
type input "smoke"
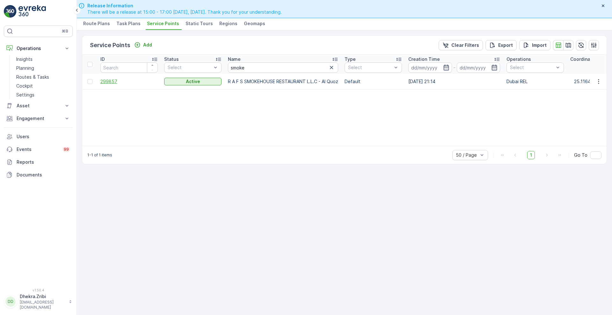
click at [111, 82] on span "299857" at bounding box center [128, 81] width 57 height 6
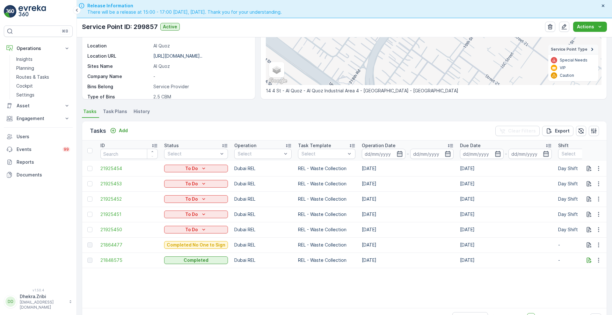
scroll to position [102, 0]
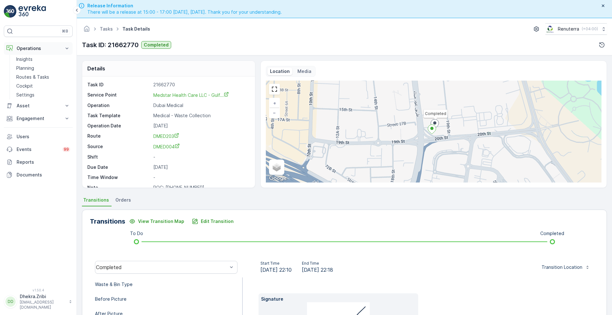
scroll to position [87, 0]
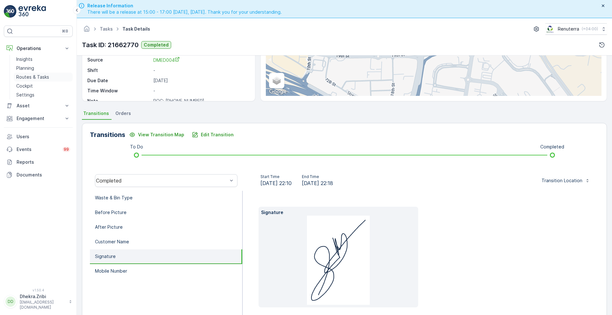
click at [27, 75] on p "Routes & Tasks" at bounding box center [32, 77] width 33 height 6
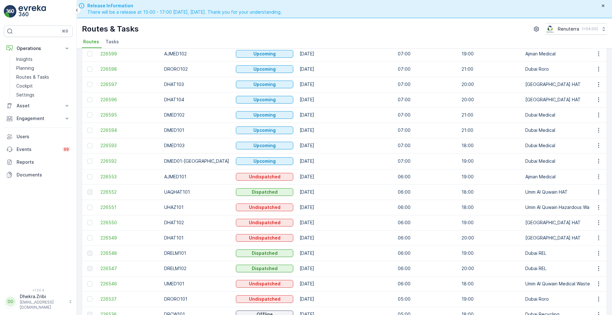
scroll to position [60, 0]
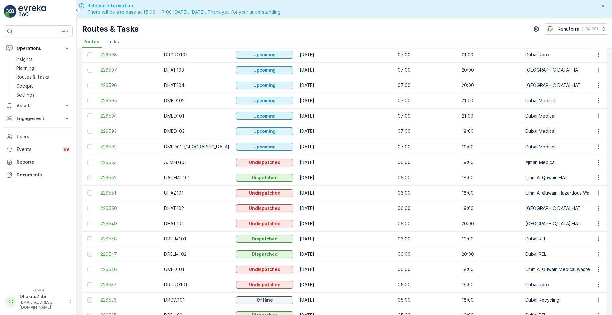
click at [115, 253] on span "226547" at bounding box center [128, 254] width 57 height 6
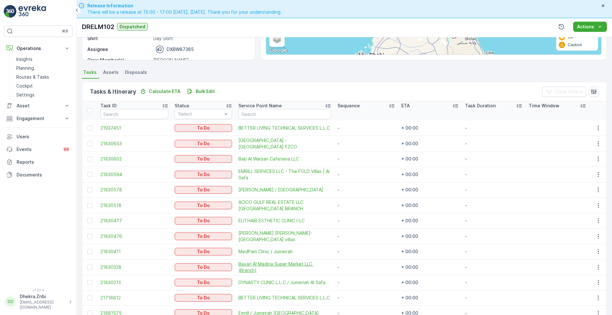
scroll to position [121, 0]
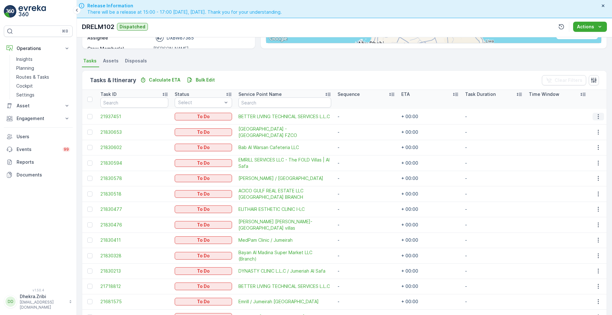
click at [600, 119] on button "button" at bounding box center [598, 117] width 11 height 8
click at [583, 142] on span "Change Route" at bounding box center [582, 144] width 31 height 6
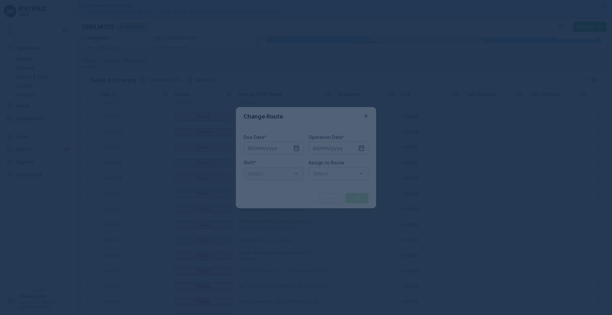
type input "[DATE]"
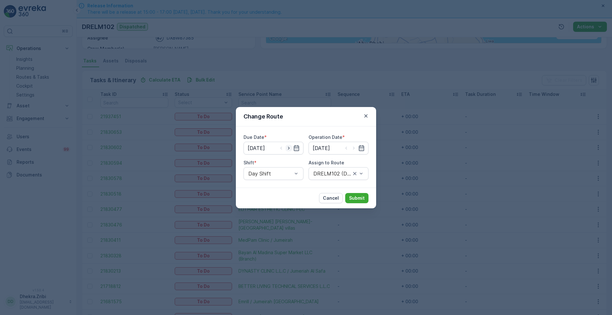
click at [288, 149] on icon "button" at bounding box center [289, 148] width 6 height 6
click at [279, 147] on icon "button" at bounding box center [281, 148] width 6 height 6
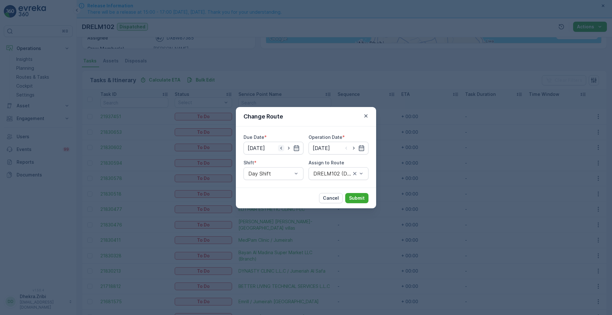
type input "[DATE]"
click at [360, 146] on icon "button" at bounding box center [361, 148] width 6 height 6
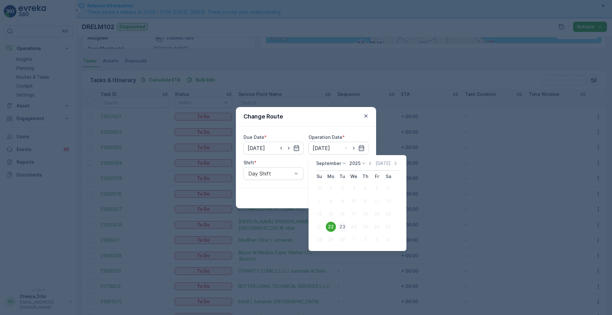
click at [341, 228] on div "23" at bounding box center [342, 227] width 10 height 10
type input "[DATE]"
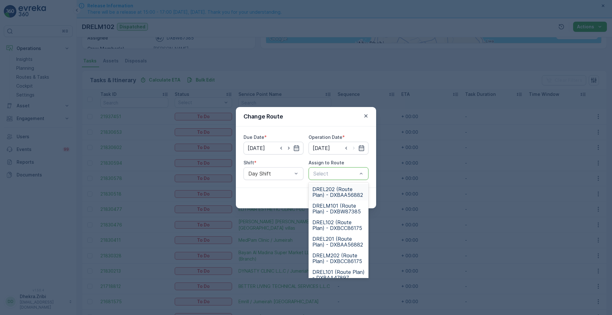
click at [342, 179] on div "Select" at bounding box center [339, 173] width 60 height 13
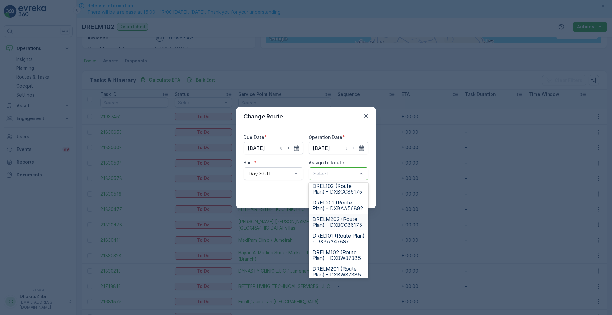
scroll to position [37, 0]
click at [337, 253] on span "DRELM102 (Route Plan) - DXBW87385" at bounding box center [338, 254] width 52 height 11
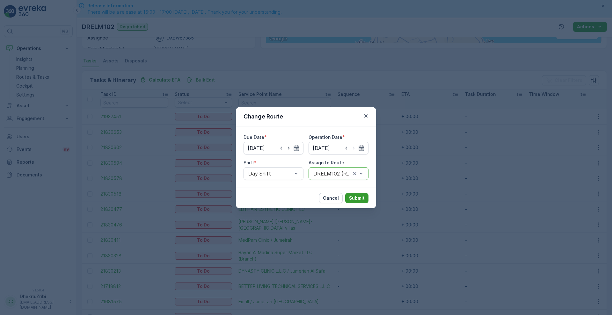
click at [358, 195] on p "Submit" at bounding box center [357, 198] width 16 height 6
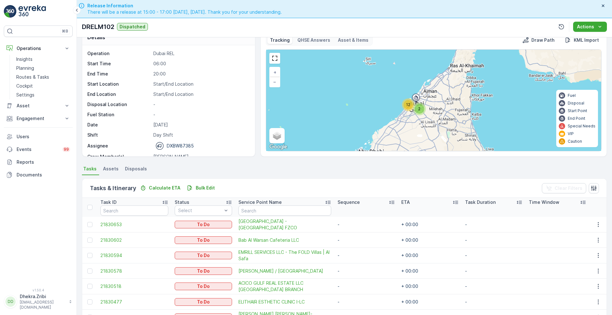
scroll to position [12, 0]
click at [30, 75] on p "Routes & Tasks" at bounding box center [32, 77] width 33 height 6
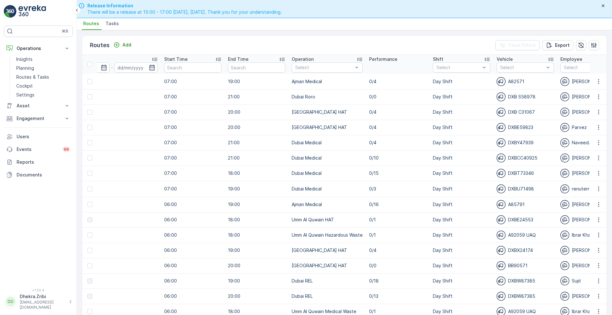
scroll to position [0, 239]
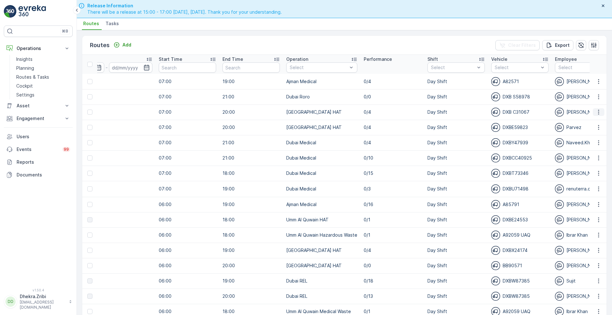
click at [598, 110] on icon "button" at bounding box center [598, 112] width 6 height 6
click at [570, 148] on span "Change Assignee" at bounding box center [583, 148] width 37 height 6
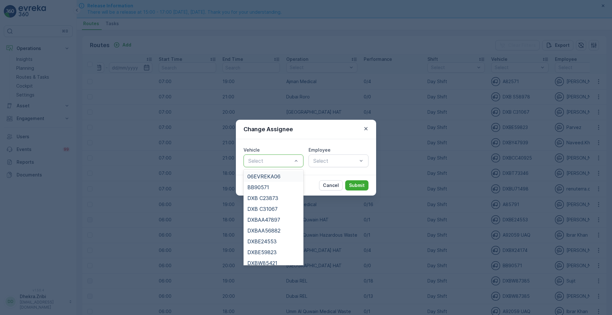
click at [277, 166] on div "Select" at bounding box center [274, 161] width 60 height 13
click at [275, 207] on span "DXB C31067" at bounding box center [262, 209] width 30 height 6
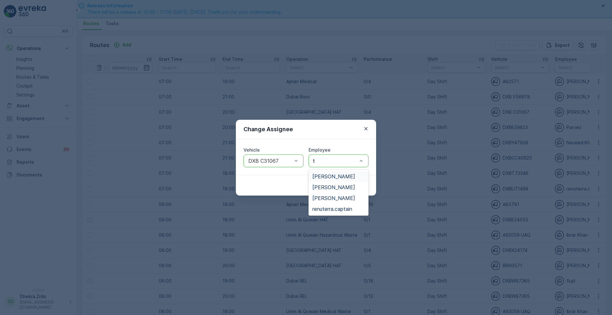
type input "ta"
click at [325, 186] on span "[PERSON_NAME]" at bounding box center [333, 188] width 43 height 6
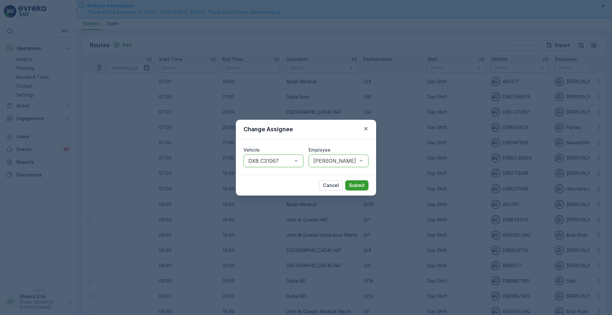
click at [359, 184] on p "Submit" at bounding box center [357, 185] width 16 height 6
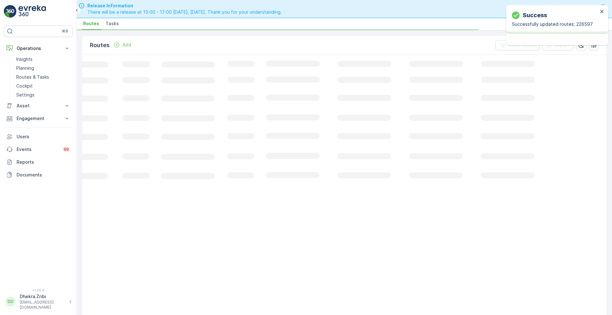
scroll to position [0, 89]
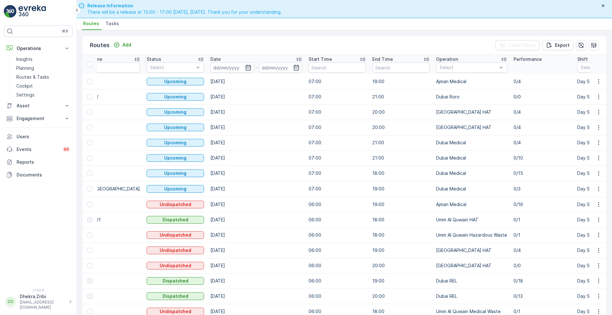
click at [114, 22] on span "Tasks" at bounding box center [112, 23] width 13 height 6
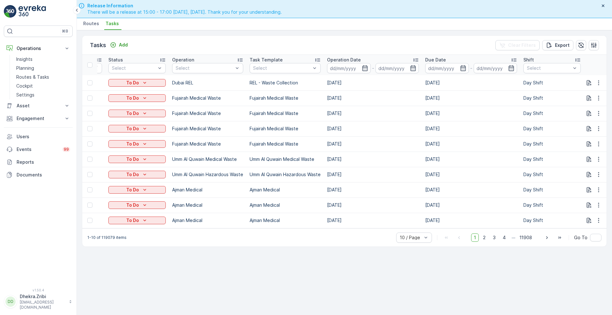
scroll to position [0, 57]
click at [364, 72] on input at bounding box center [347, 68] width 44 height 10
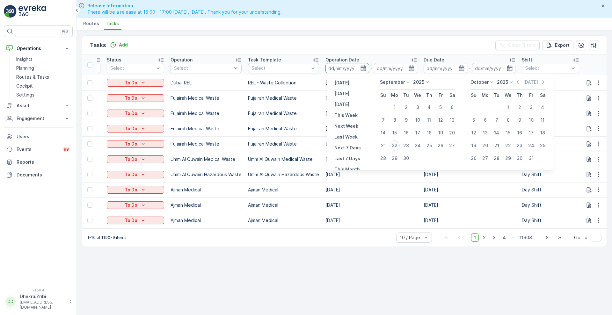
click at [397, 145] on div "22" at bounding box center [395, 146] width 10 height 10
type input "[DATE]"
click at [397, 145] on div "22" at bounding box center [395, 146] width 10 height 10
type input "[DATE]"
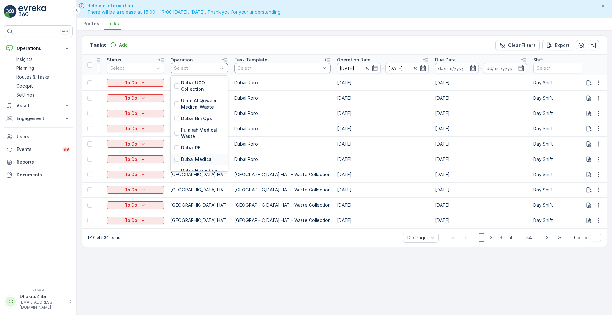
click at [188, 157] on p "Dubai Medical" at bounding box center [197, 159] width 32 height 6
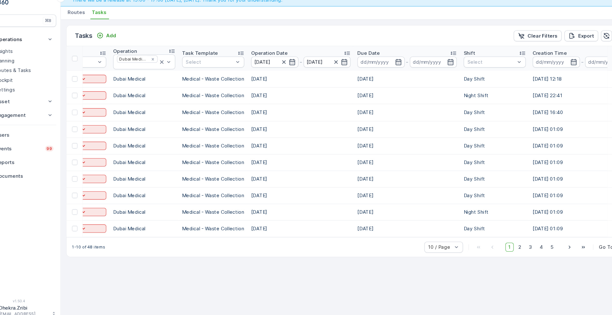
scroll to position [0, 103]
click at [473, 108] on div "Day Shift" at bounding box center [477, 104] width 57 height 11
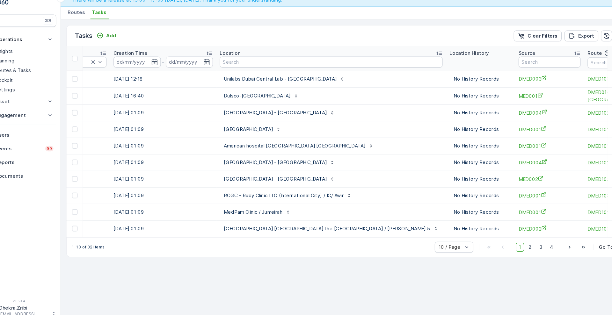
scroll to position [0, 491]
click at [499, 71] on input "text" at bounding box center [527, 69] width 57 height 10
type input "1"
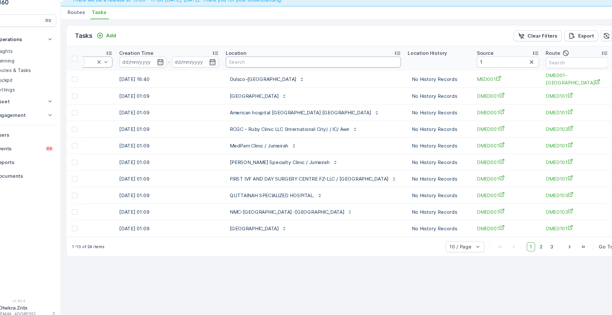
scroll to position [0, 487]
click at [474, 71] on input "1" at bounding box center [487, 69] width 57 height 10
type input "101"
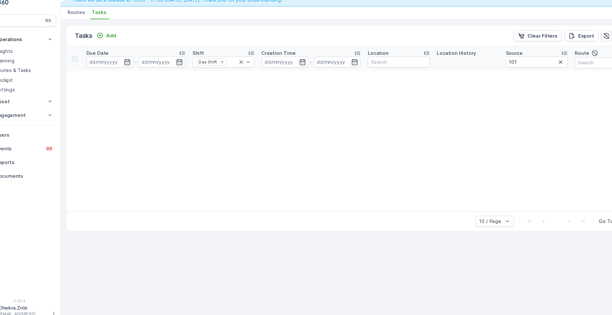
scroll to position [0, 430]
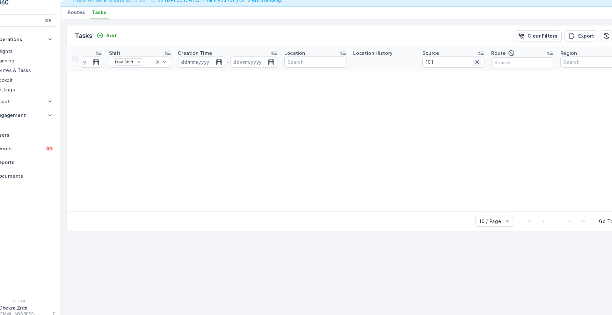
click at [460, 70] on icon "button" at bounding box center [461, 69] width 3 height 3
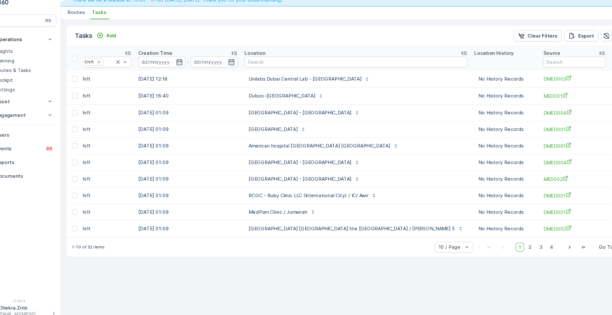
scroll to position [0, 468]
click at [586, 74] on input "text" at bounding box center [614, 70] width 57 height 10
type input "101"
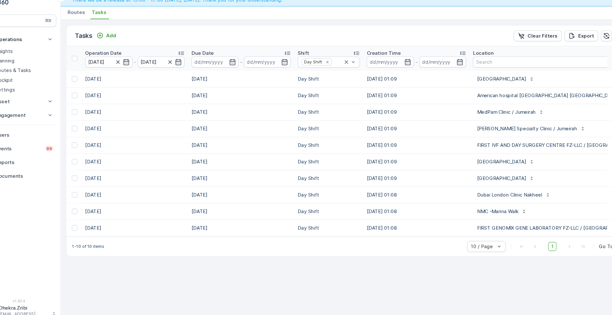
scroll to position [0, 258]
click at [470, 228] on span "50 / Page" at bounding box center [466, 225] width 21 height 5
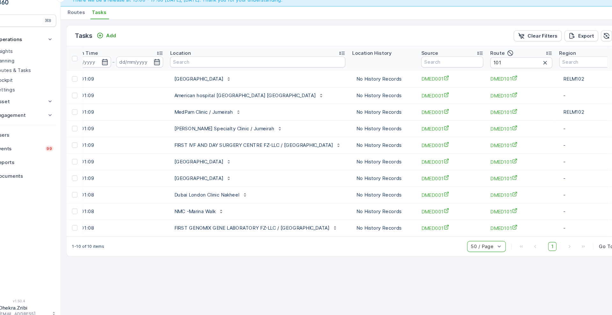
scroll to position [0, 557]
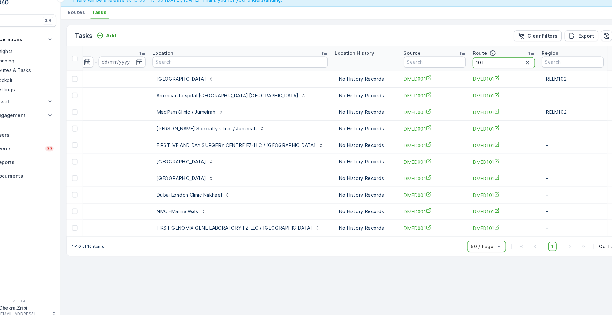
click at [473, 73] on input "101" at bounding box center [485, 70] width 57 height 10
type input "102"
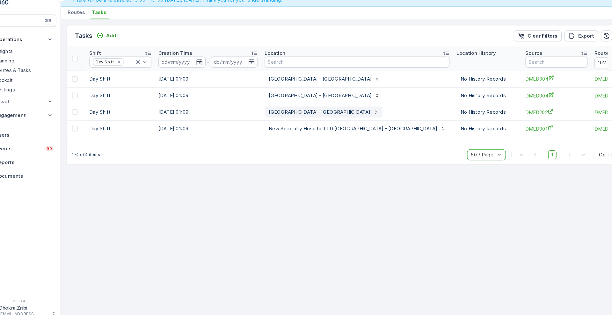
scroll to position [0, 467]
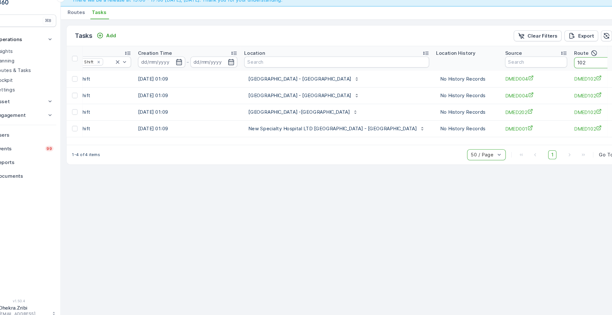
click at [551, 69] on input "102" at bounding box center [579, 70] width 57 height 10
type input "103"
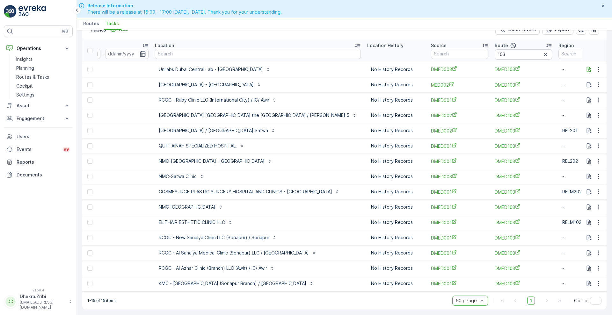
scroll to position [0, 560]
